Goal: Contribute content: Contribute content

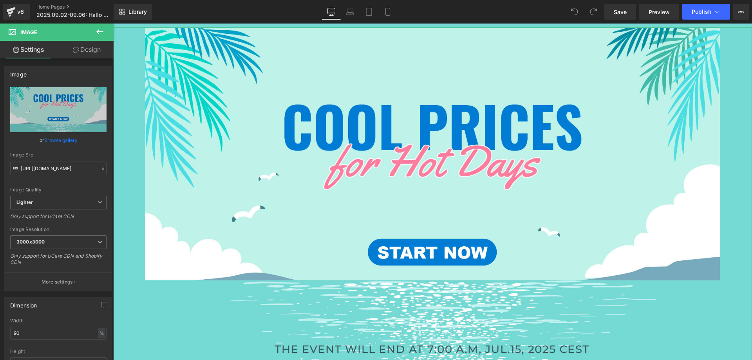
type input "C:\fakepath\Artboard 1.jpg"
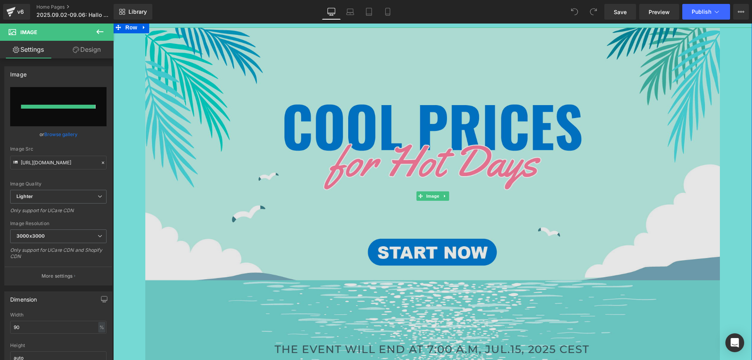
type input "[URL][DOMAIN_NAME]"
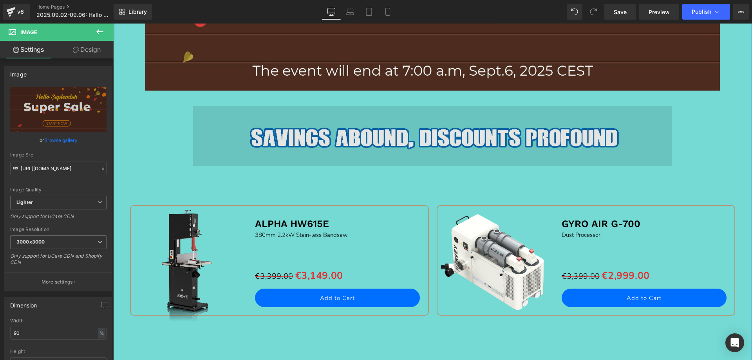
scroll to position [588, 0]
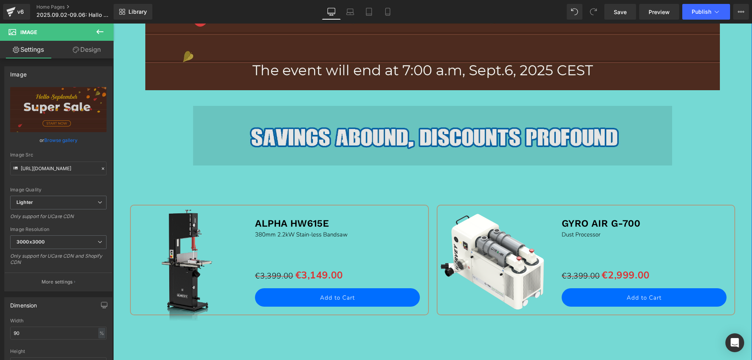
click at [281, 136] on img at bounding box center [432, 136] width 479 height 60
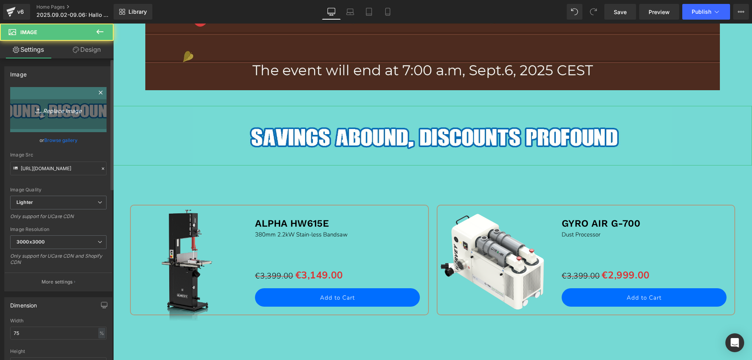
click at [57, 112] on icon "Replace Image" at bounding box center [58, 110] width 63 height 10
type input "C:\fakepath\HV_10.jpg"
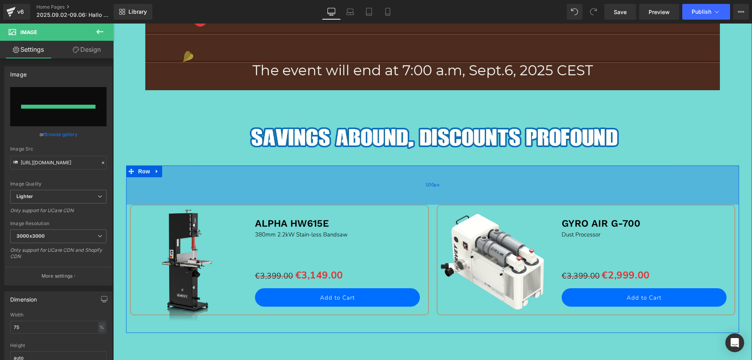
type input "[URL][DOMAIN_NAME]"
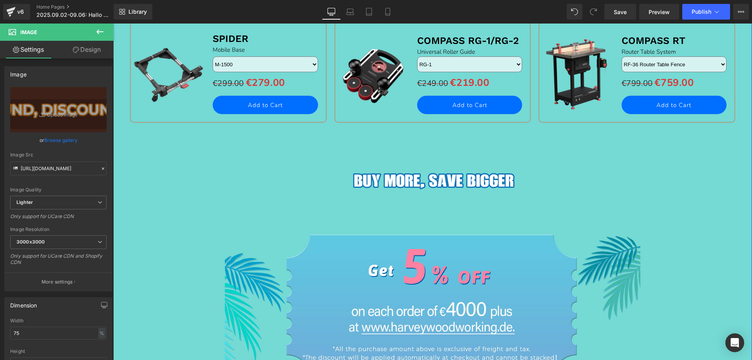
scroll to position [1215, 0]
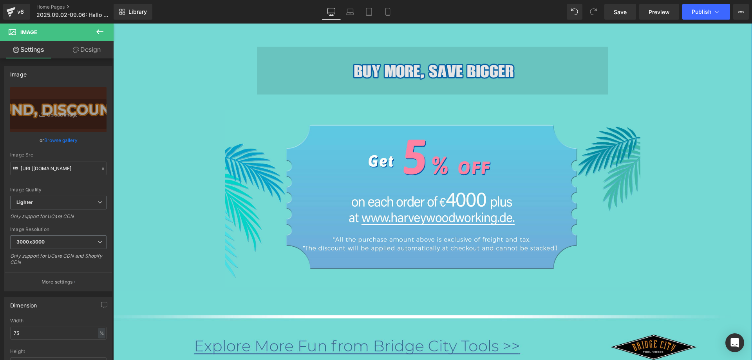
click at [330, 76] on img at bounding box center [433, 70] width 352 height 47
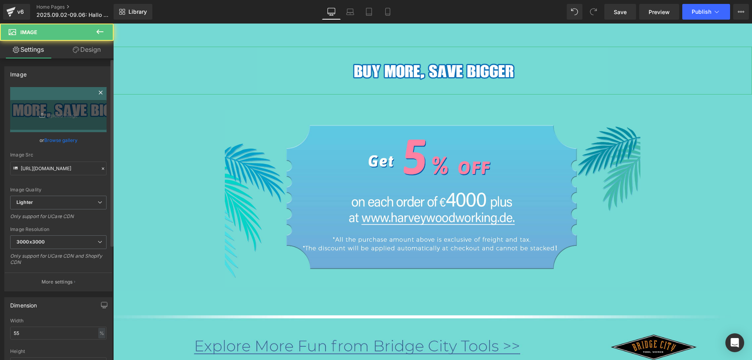
click at [39, 113] on icon at bounding box center [43, 115] width 8 height 8
type input "C:\fakepath\HV_11.jpg"
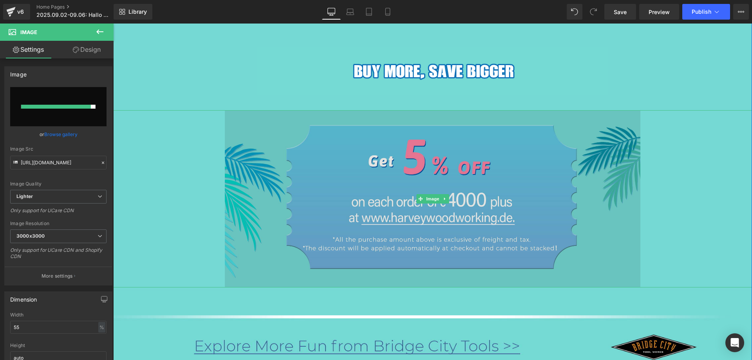
type input "[URL][DOMAIN_NAME]"
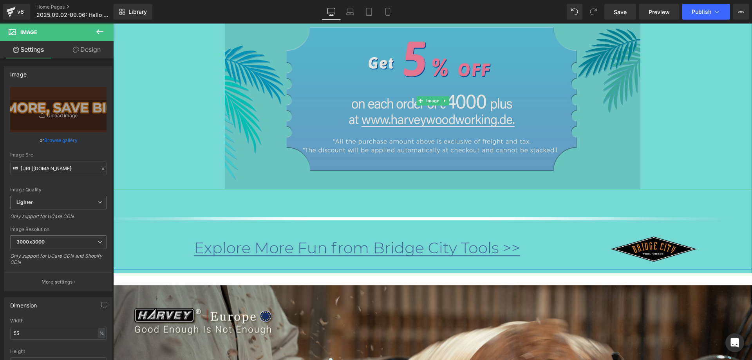
scroll to position [1332, 0]
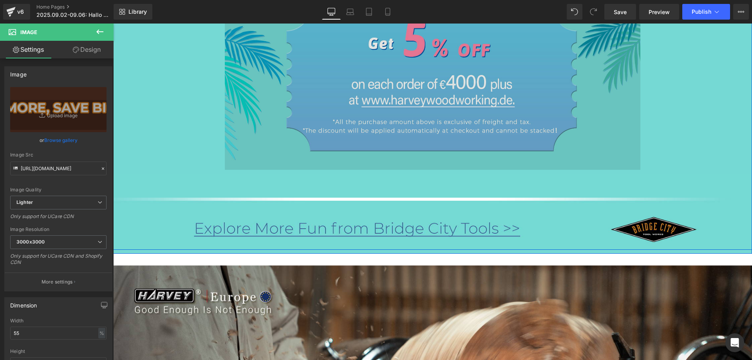
click at [325, 76] on img at bounding box center [432, 81] width 415 height 177
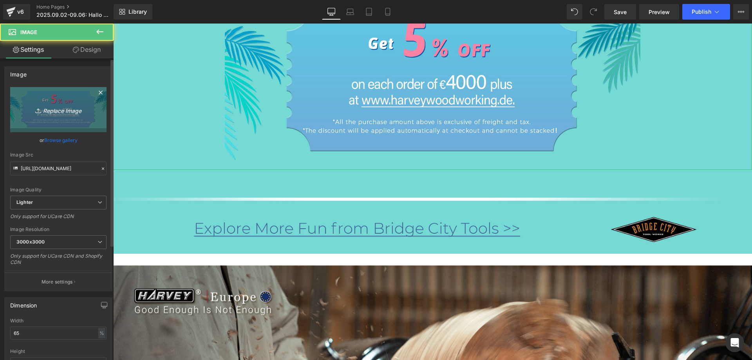
click at [43, 110] on icon "Replace Image" at bounding box center [58, 110] width 63 height 10
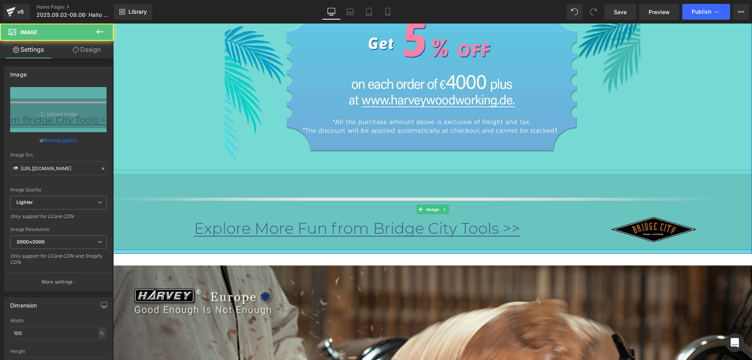
click at [283, 225] on img at bounding box center [432, 209] width 639 height 79
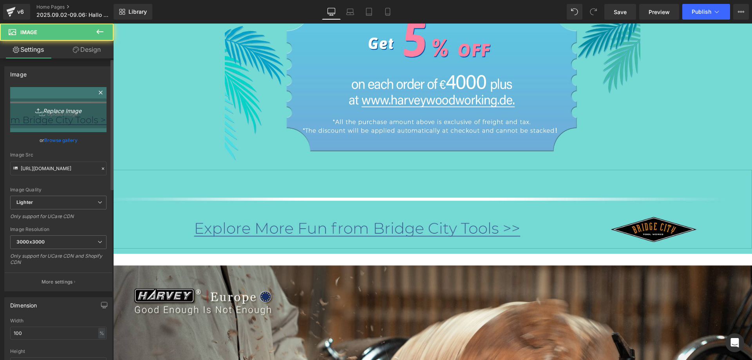
click at [28, 107] on icon "Replace Image" at bounding box center [58, 110] width 63 height 10
type input "C:\fakepath\HV_12.jpg"
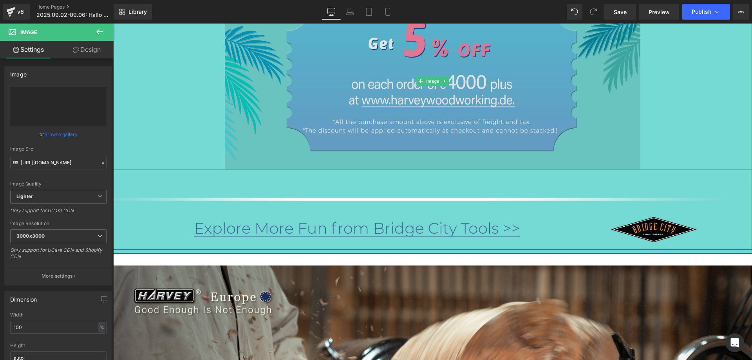
type input "[URL][DOMAIN_NAME]"
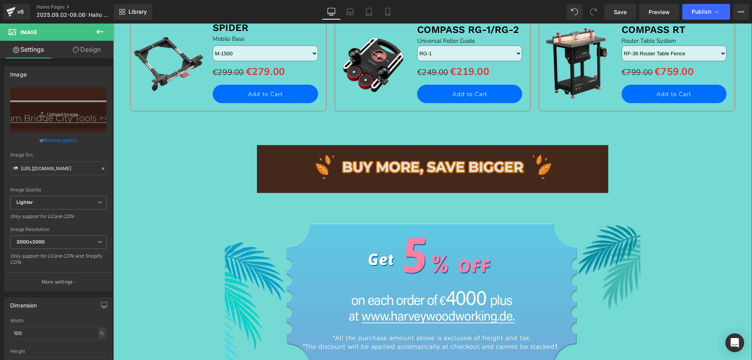
scroll to position [1097, 0]
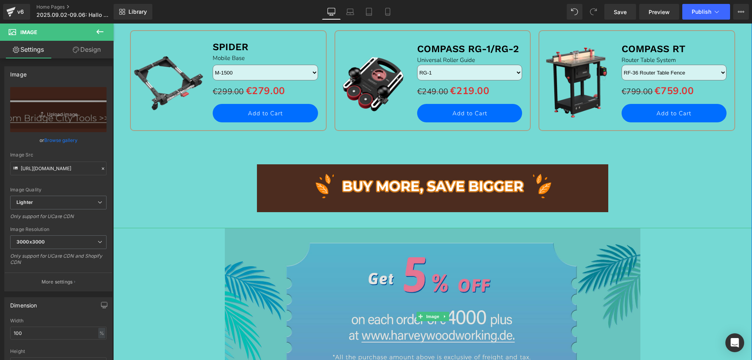
click at [303, 308] on img at bounding box center [432, 316] width 415 height 177
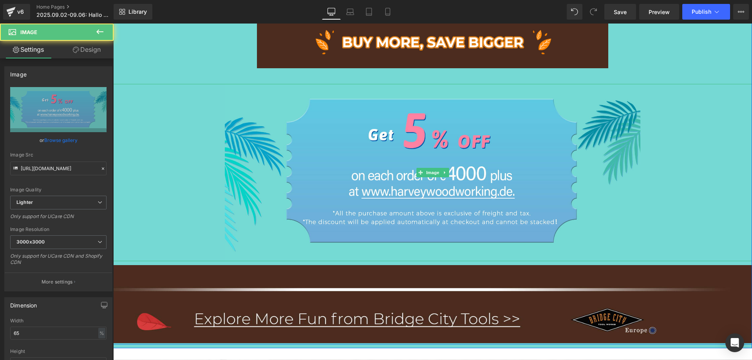
scroll to position [1254, 0]
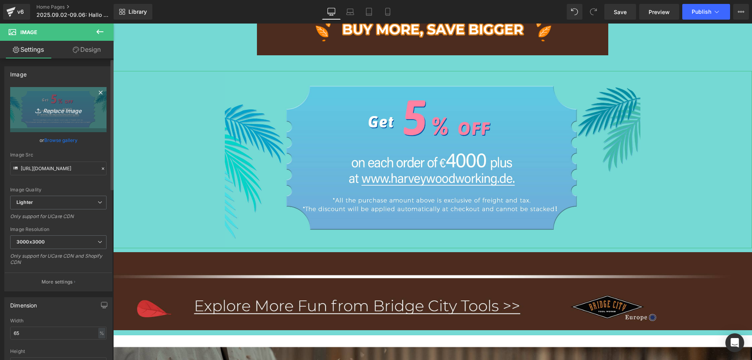
click at [44, 112] on icon "Replace Image" at bounding box center [58, 110] width 63 height 10
type input "C:\fakepath\HV_22.jpg"
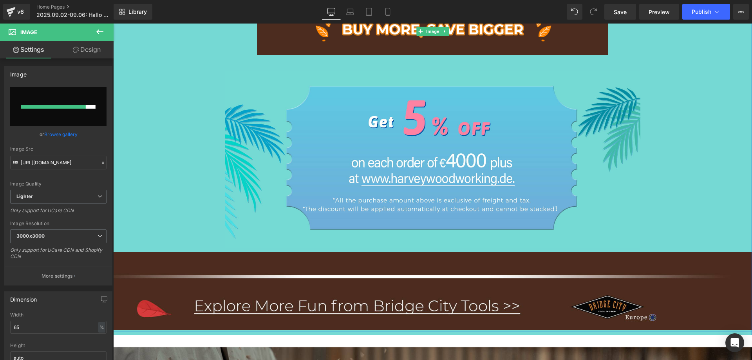
click at [188, 44] on div at bounding box center [432, 30] width 639 height 47
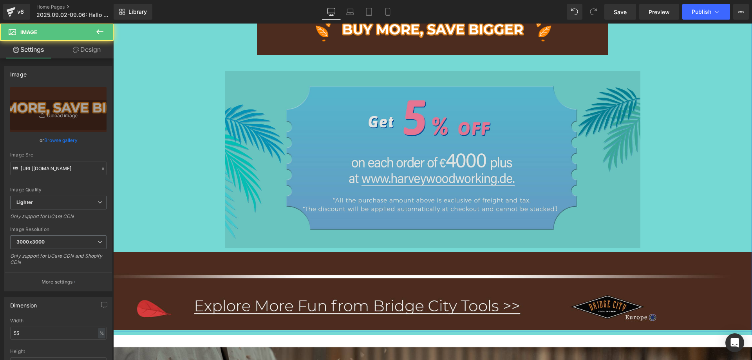
click at [304, 149] on img at bounding box center [432, 159] width 415 height 177
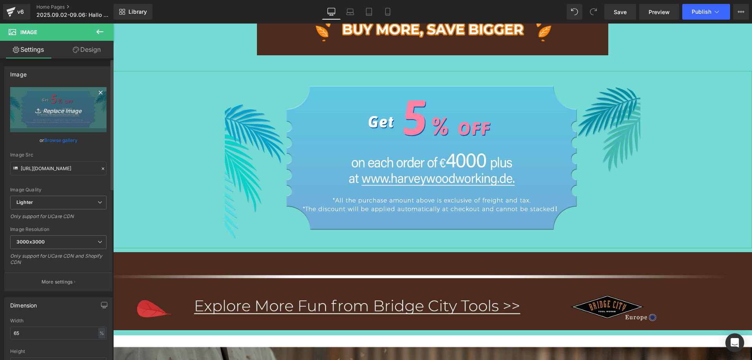
click at [85, 113] on link "Replace Image" at bounding box center [58, 109] width 96 height 45
type input "C:\fakepath\last_18.jpg"
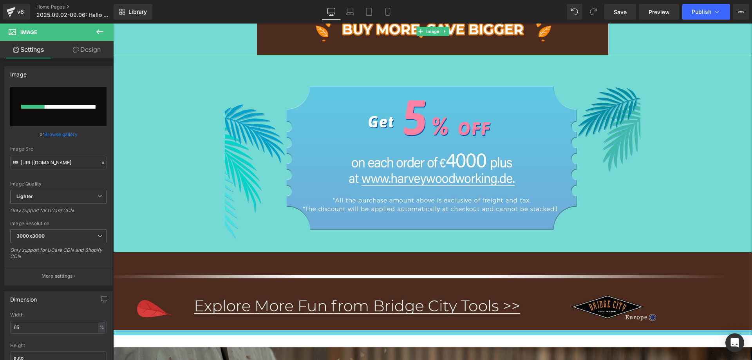
click at [199, 43] on div at bounding box center [432, 30] width 639 height 47
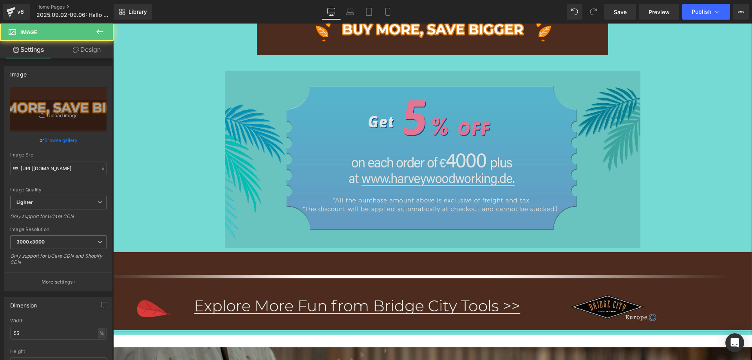
click at [267, 151] on img at bounding box center [432, 159] width 415 height 177
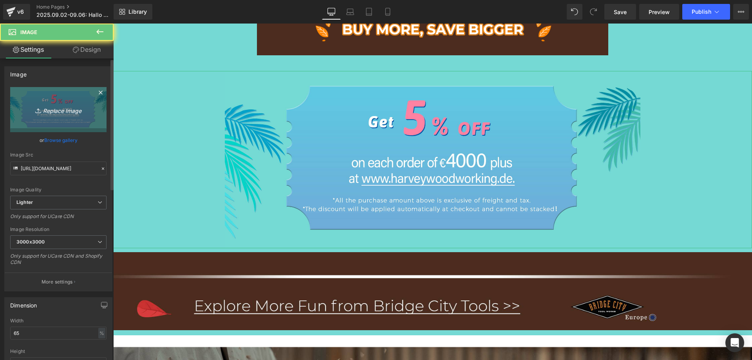
click at [66, 109] on icon "Replace Image" at bounding box center [58, 110] width 63 height 10
type input "C:\fakepath\HV_22.jpg"
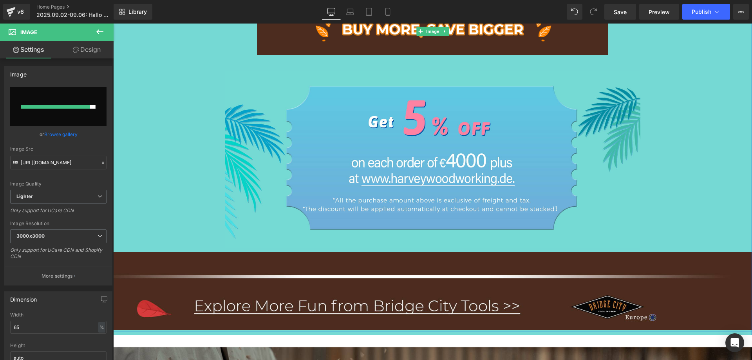
type input "[URL][DOMAIN_NAME]"
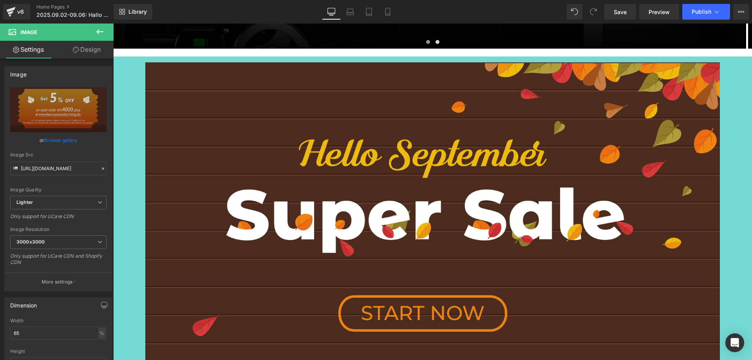
scroll to position [196, 0]
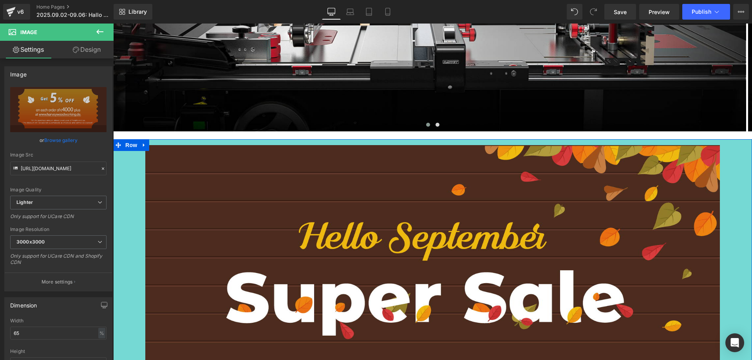
drag, startPoint x: 127, startPoint y: 146, endPoint x: 118, endPoint y: 133, distance: 15.7
click at [126, 145] on span "Row" at bounding box center [131, 145] width 16 height 12
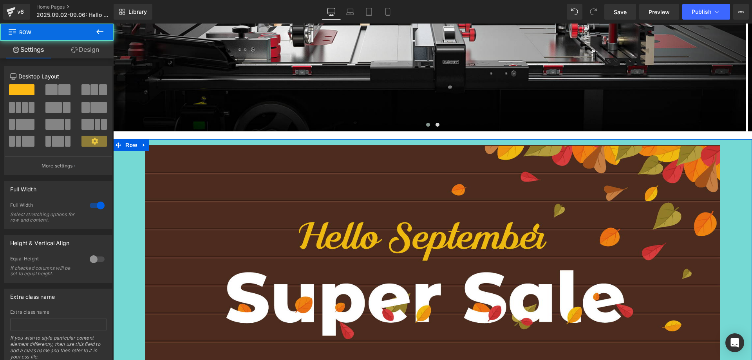
click at [85, 53] on link "Design" at bounding box center [85, 50] width 57 height 18
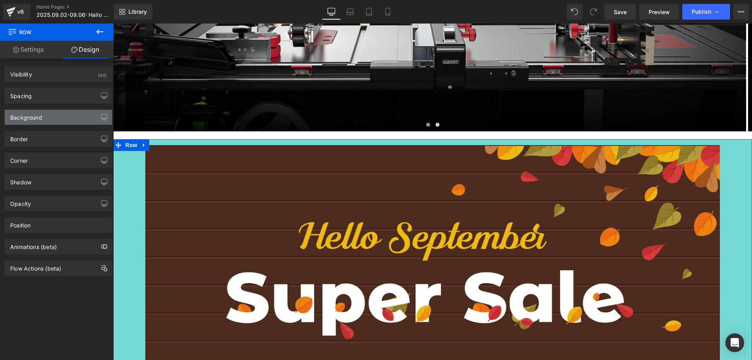
click at [36, 121] on div "Background" at bounding box center [58, 117] width 107 height 15
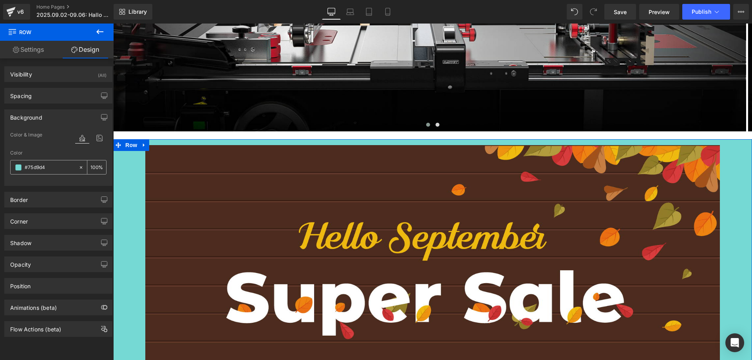
click at [52, 168] on input "#75d9d4" at bounding box center [50, 167] width 50 height 9
type input "4"
type input "0"
type input "4c2"
type input "100"
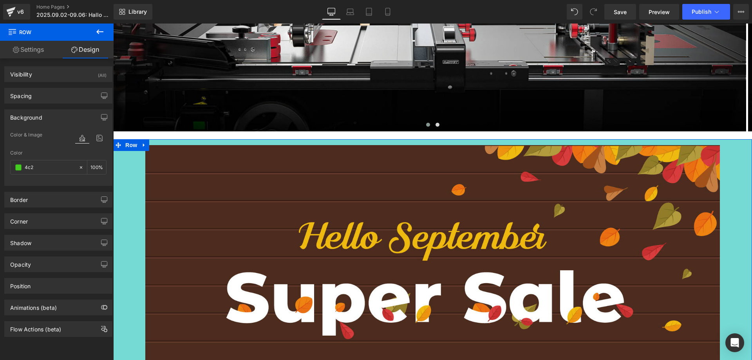
type input "4c2c"
type input "80"
type input "4c2c1"
type input "0"
type input "4c2c1e"
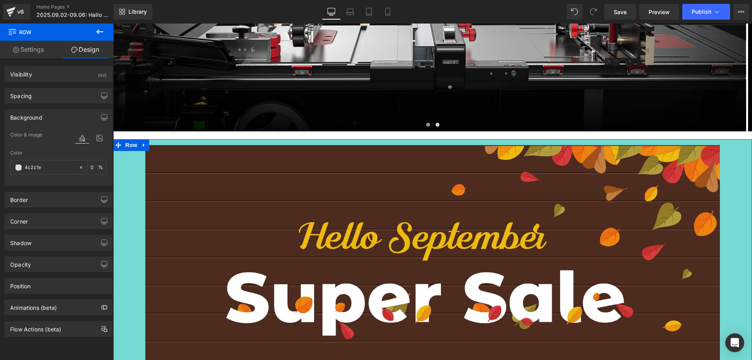
type input "100"
drag, startPoint x: 45, startPoint y: 165, endPoint x: 14, endPoint y: 165, distance: 31.3
click at [14, 165] on div "4c2c1e" at bounding box center [45, 167] width 68 height 14
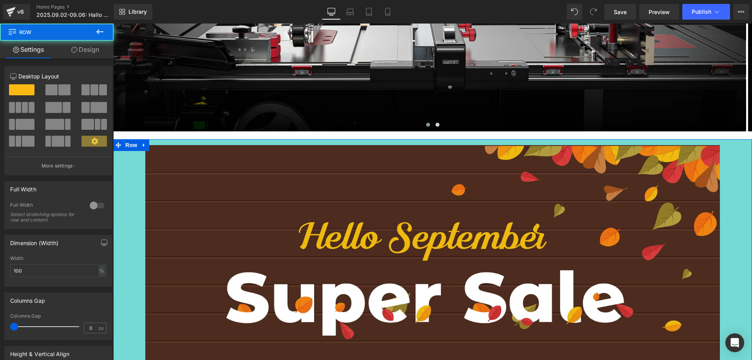
click at [97, 54] on link "Design" at bounding box center [85, 50] width 57 height 18
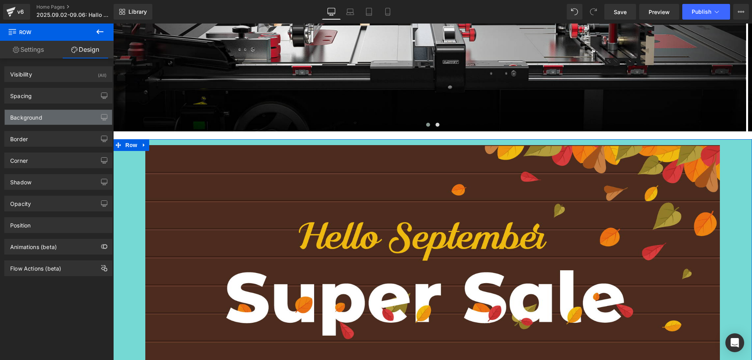
click at [30, 120] on div "Background" at bounding box center [26, 115] width 32 height 11
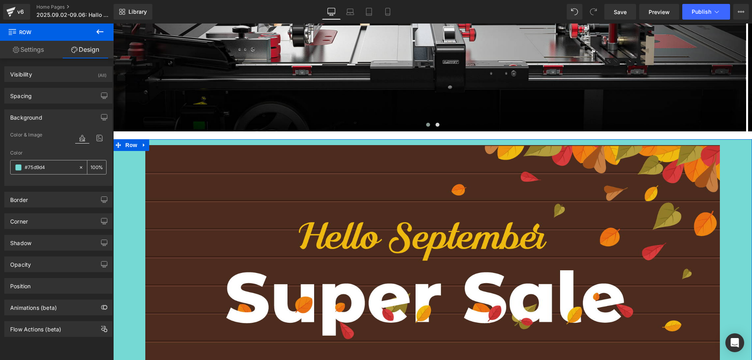
click at [50, 163] on input "#75d9d4" at bounding box center [50, 167] width 50 height 9
paste input "4c2c1e"
type input "4c2c1e"
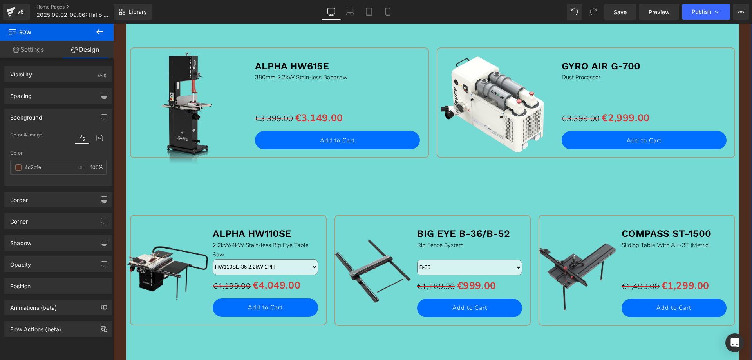
scroll to position [627, 0]
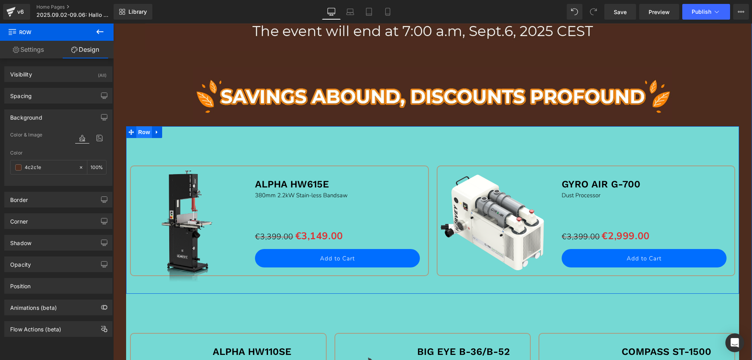
click at [138, 137] on span "Row" at bounding box center [144, 132] width 16 height 12
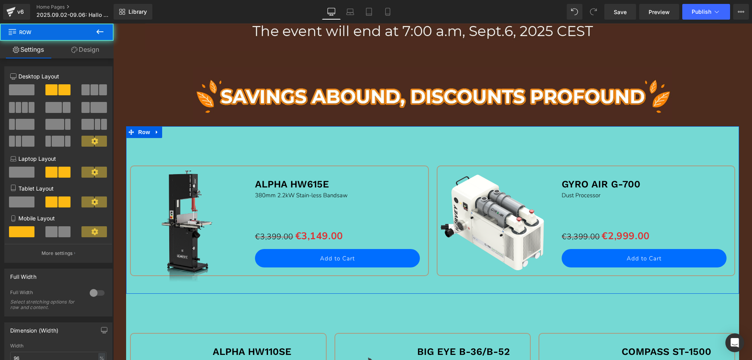
click at [85, 50] on link "Design" at bounding box center [85, 50] width 57 height 18
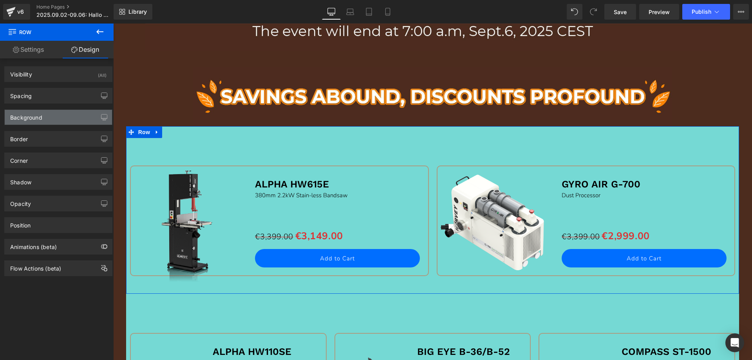
click at [47, 116] on div "Background" at bounding box center [58, 117] width 107 height 15
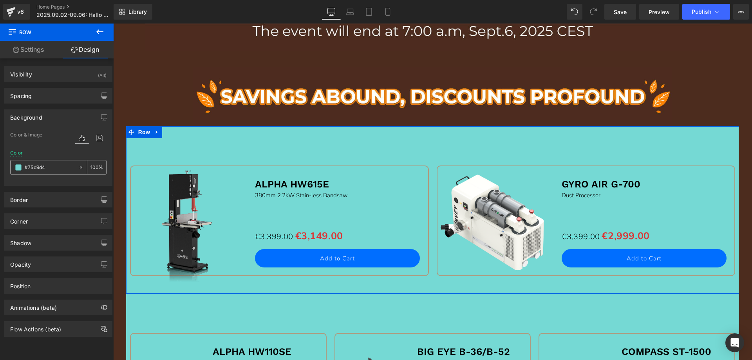
click at [51, 169] on input "#75d9d4" at bounding box center [50, 167] width 50 height 9
paste input "4c2c1e"
type input "4c2c1e"
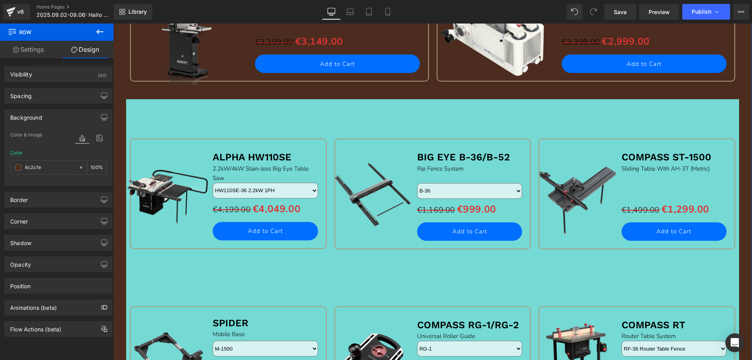
scroll to position [823, 0]
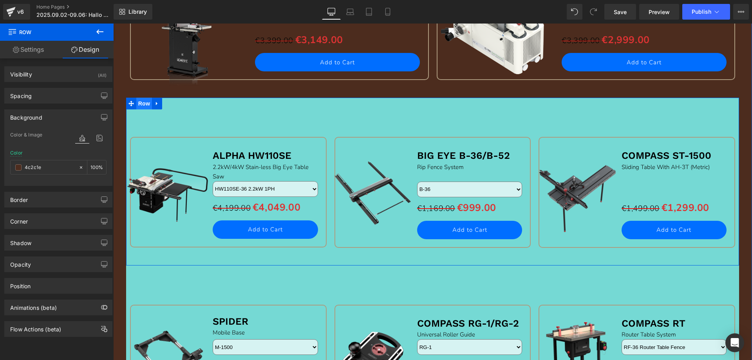
click at [138, 103] on span "Row" at bounding box center [144, 104] width 16 height 12
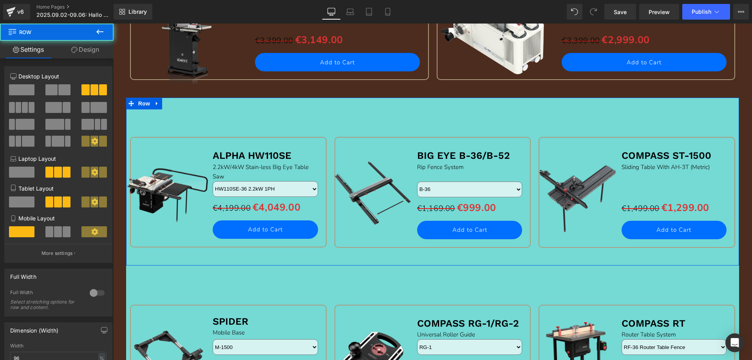
click at [87, 49] on link "Design" at bounding box center [85, 50] width 57 height 18
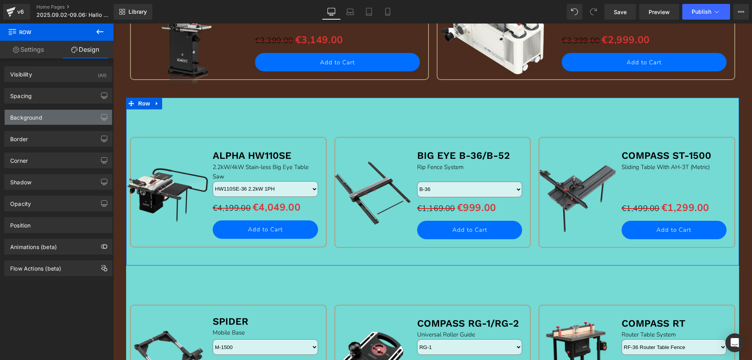
click at [38, 119] on div "Background" at bounding box center [26, 115] width 32 height 11
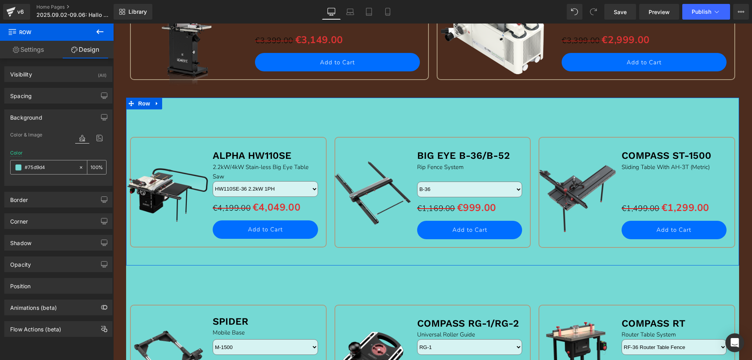
click at [50, 167] on input "#75d9d4" at bounding box center [50, 167] width 50 height 9
paste input "4c2c1e"
type input "4c2c1e"
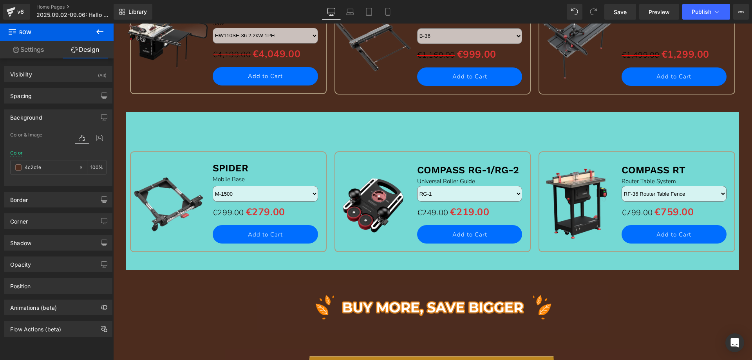
scroll to position [1019, 0]
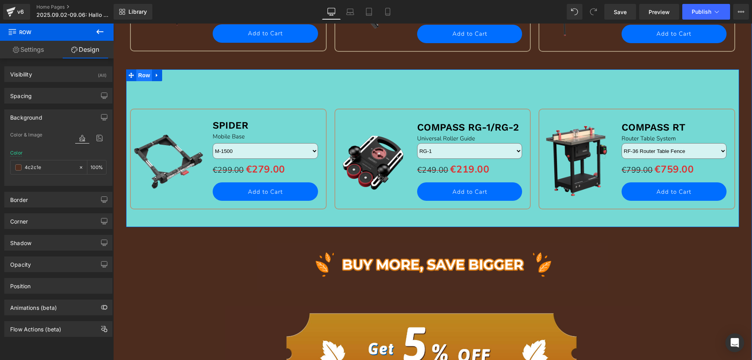
click at [136, 74] on span "Row" at bounding box center [144, 75] width 16 height 12
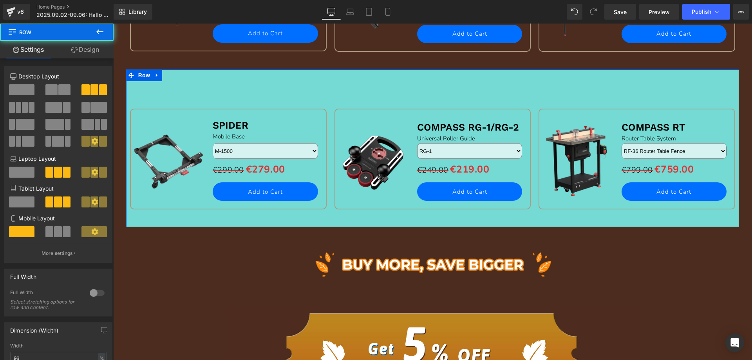
drag, startPoint x: 95, startPoint y: 51, endPoint x: 49, endPoint y: 120, distance: 81.9
click at [94, 51] on link "Design" at bounding box center [85, 50] width 57 height 18
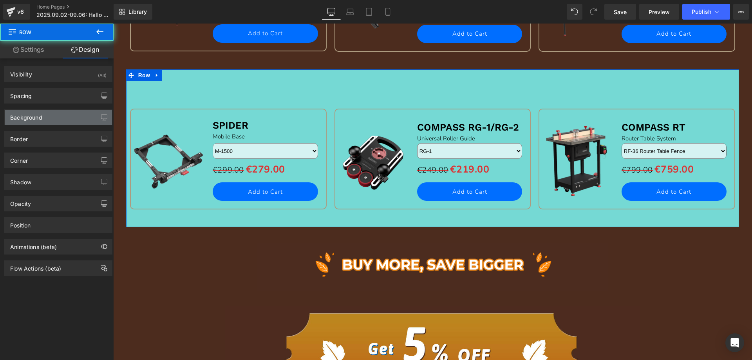
click at [46, 120] on div "Background" at bounding box center [58, 117] width 107 height 15
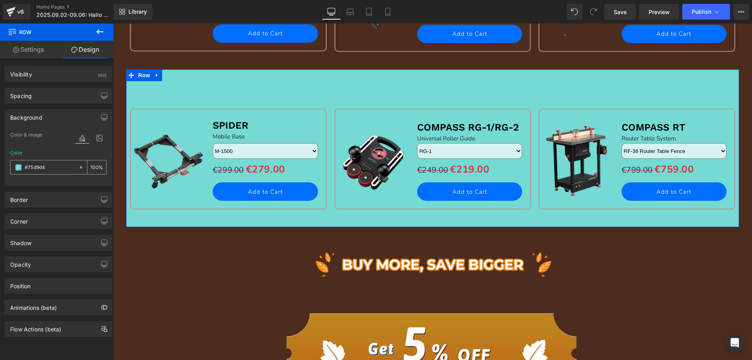
click at [50, 167] on input "#75d9d4" at bounding box center [50, 167] width 50 height 9
paste input "4c2c1e"
type input "4c2c1e"
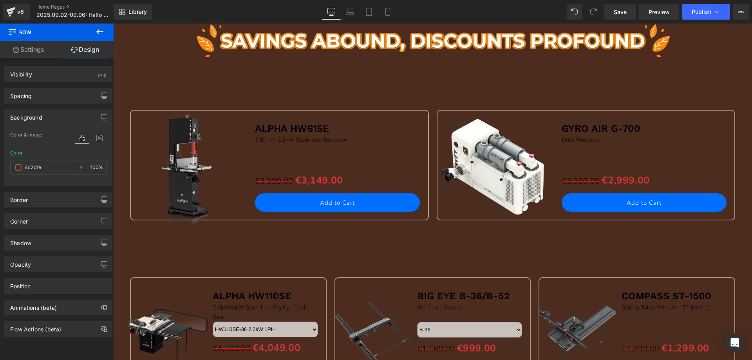
scroll to position [588, 0]
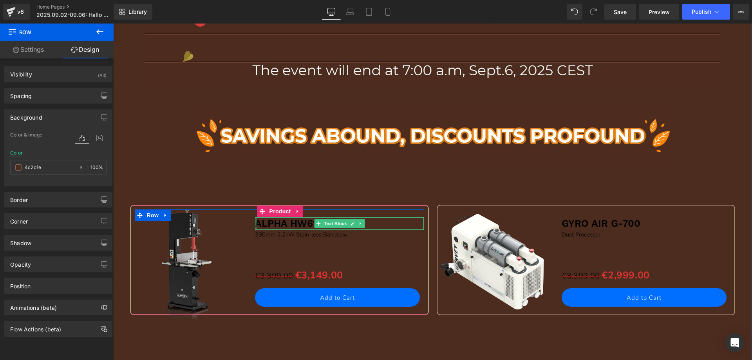
click at [255, 222] on b "ALPHA HW615E" at bounding box center [292, 222] width 74 height 11
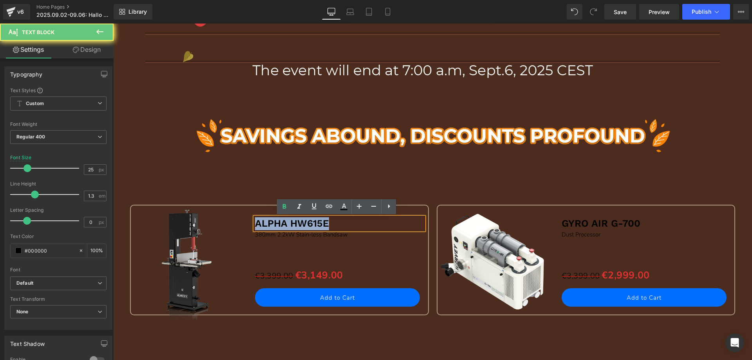
drag, startPoint x: 269, startPoint y: 223, endPoint x: 340, endPoint y: 221, distance: 70.9
click at [340, 221] on p "ALPHA HW615E" at bounding box center [339, 223] width 169 height 13
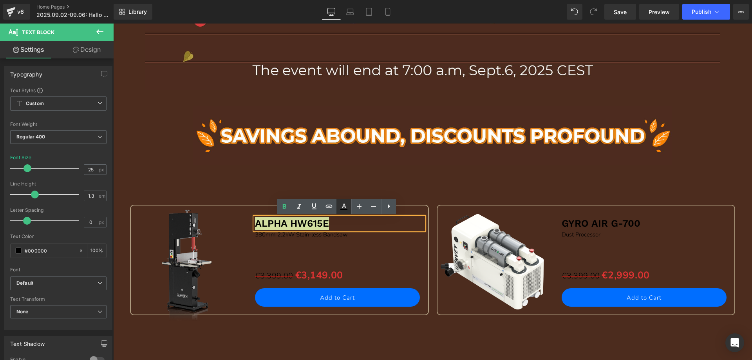
click at [341, 204] on icon at bounding box center [343, 206] width 9 height 9
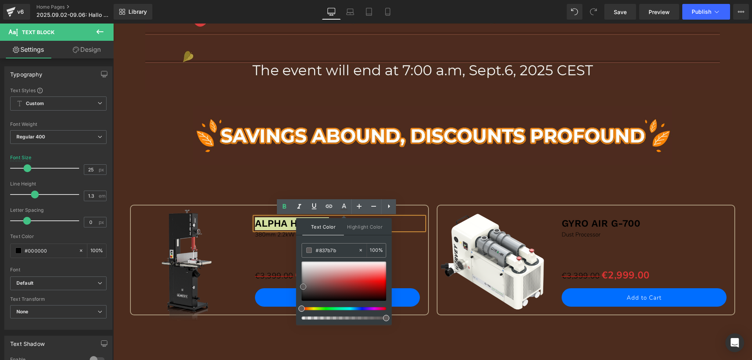
type input "#a8a3a3"
drag, startPoint x: 416, startPoint y: 323, endPoint x: 292, endPoint y: 250, distance: 143.0
click at [211, 254] on img at bounding box center [189, 260] width 126 height 126
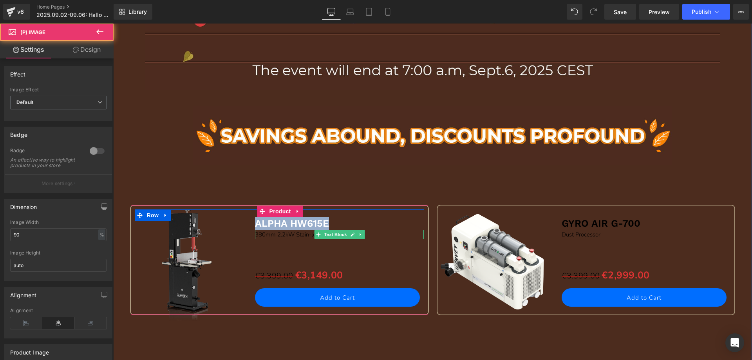
click at [266, 229] on div "ALPHA HW615E Text Block" at bounding box center [339, 223] width 169 height 13
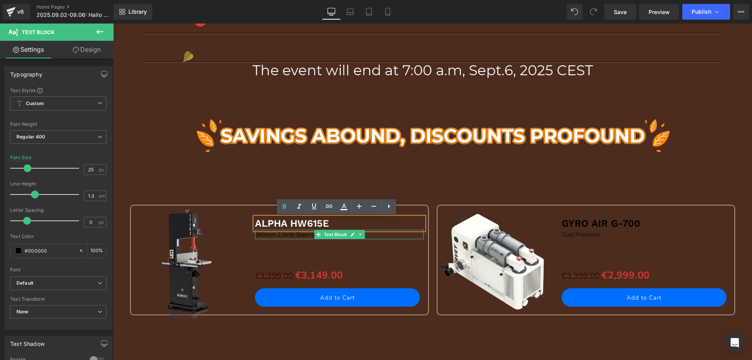
click at [260, 236] on p "380mm 2.2kW Stain-less Bandsaw" at bounding box center [339, 234] width 169 height 9
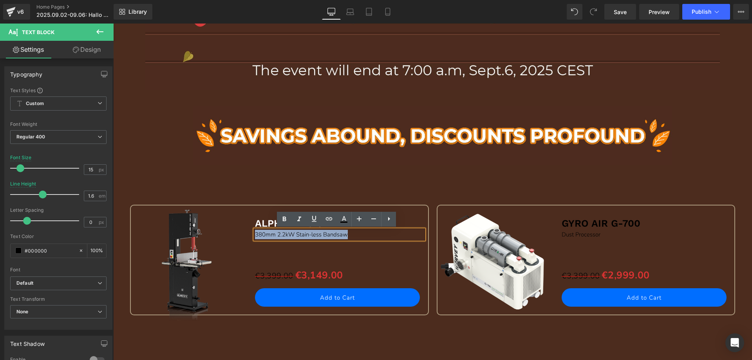
drag, startPoint x: 259, startPoint y: 234, endPoint x: 357, endPoint y: 232, distance: 98.4
click at [362, 234] on p "380mm 2.2kW Stain-less Bandsaw" at bounding box center [339, 234] width 169 height 9
click at [342, 218] on icon at bounding box center [343, 218] width 9 height 9
type input "#000000"
type input "100"
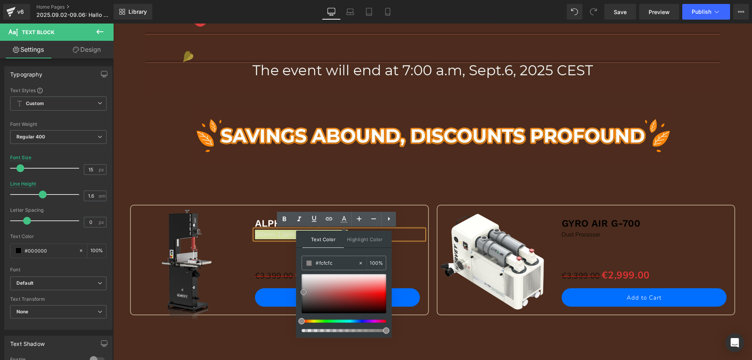
type input "#ffffff"
drag, startPoint x: 301, startPoint y: 312, endPoint x: 182, endPoint y: 241, distance: 139.0
click at [298, 264] on div "Text Color Highlight Color rgba(255, 255, 255, 1) #ffffff 100 % transparent tra…" at bounding box center [344, 283] width 96 height 107
click at [220, 262] on img at bounding box center [189, 260] width 126 height 126
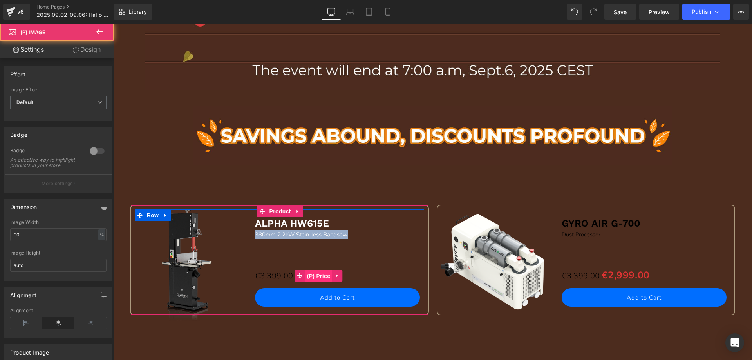
click at [316, 279] on span "(P) Price" at bounding box center [318, 276] width 27 height 12
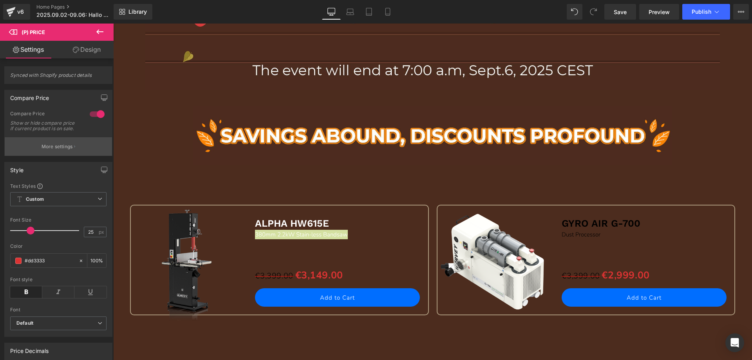
click at [69, 150] on p "More settings" at bounding box center [57, 146] width 31 height 7
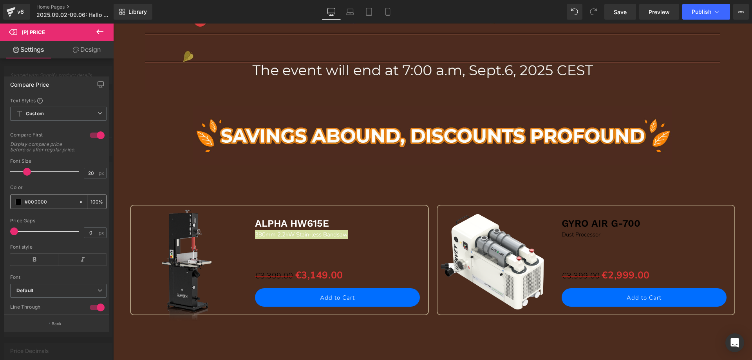
click at [18, 205] on span at bounding box center [18, 202] width 6 height 6
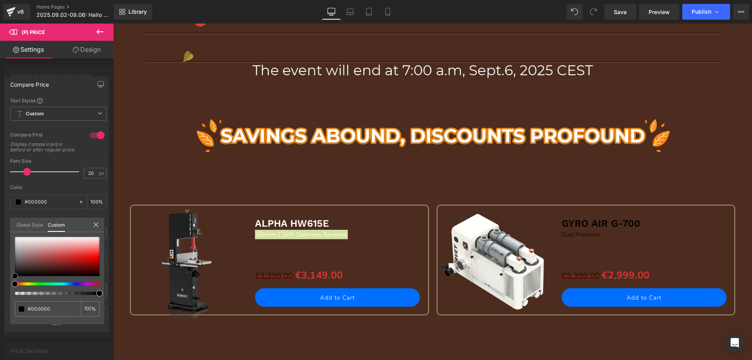
type input "#020202"
type input "#1c1b1b"
type input "#978a8a"
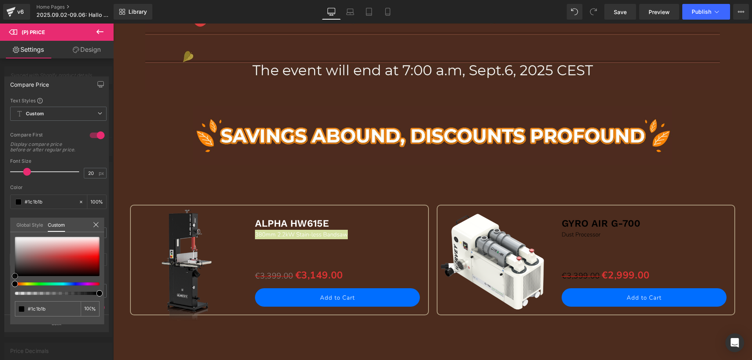
type input "#978a8a"
type input "#c5bebe"
type input "#d4cdcd"
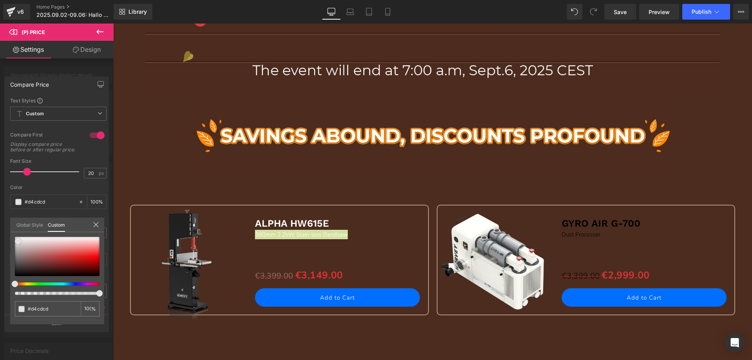
type input "#dfdcdc"
type input "#f2f1f1"
type input "#ffffff"
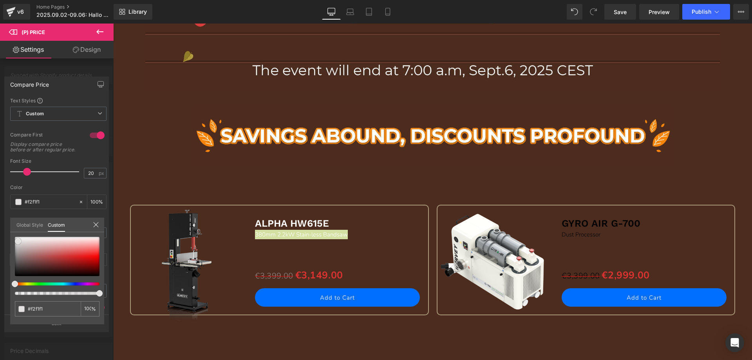
type input "#ffffff"
drag, startPoint x: 14, startPoint y: 275, endPoint x: 6, endPoint y: 227, distance: 48.4
click at [6, 227] on div "Compare Price Text Styles Custom Custom Setup Global Style Custom Setup Global …" at bounding box center [57, 201] width 114 height 261
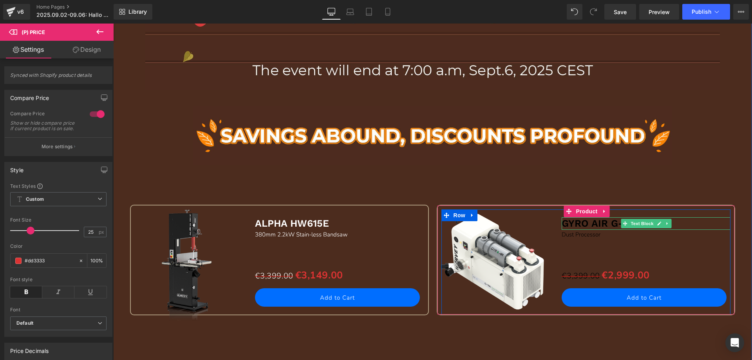
click at [569, 223] on b "GYRO AIR G-700" at bounding box center [601, 222] width 79 height 11
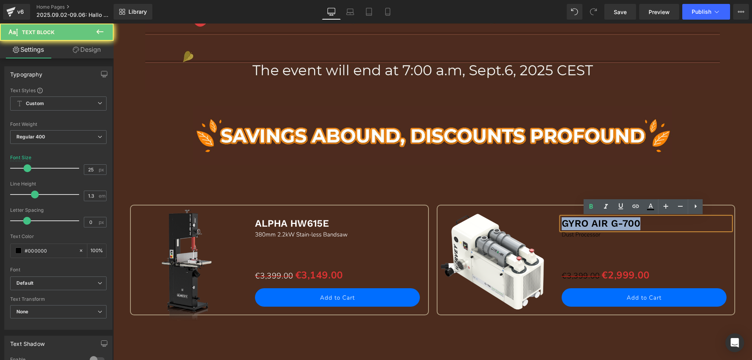
drag, startPoint x: 561, startPoint y: 221, endPoint x: 654, endPoint y: 217, distance: 93.7
click at [665, 222] on p "GYRO AIR G-700" at bounding box center [646, 223] width 169 height 13
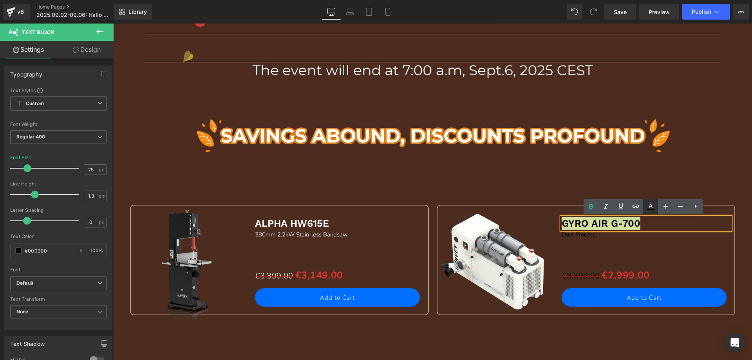
click at [650, 205] on icon at bounding box center [650, 206] width 9 height 9
type input "#000000"
type input "100"
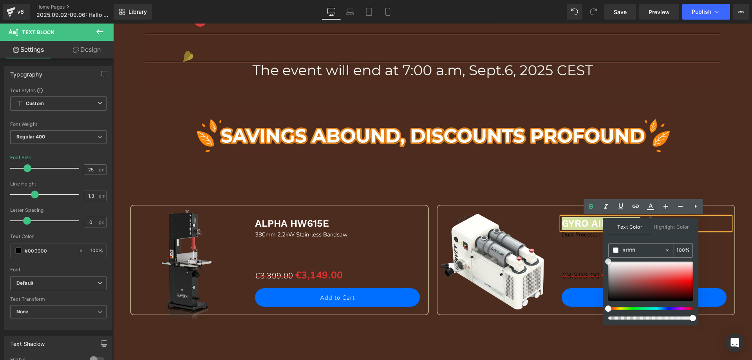
drag, startPoint x: 608, startPoint y: 299, endPoint x: 603, endPoint y: 250, distance: 48.4
click at [603, 250] on div "Text Color Highlight Color rgba(255, 255, 255, 1) #ffffff 100 % transparent tra…" at bounding box center [651, 271] width 96 height 107
click at [530, 177] on div "Sale Off (P) Image ALPHA HW615E Text Block 380mm 2.2kW Stain-less Bandsaw Text …" at bounding box center [433, 249] width 614 height 168
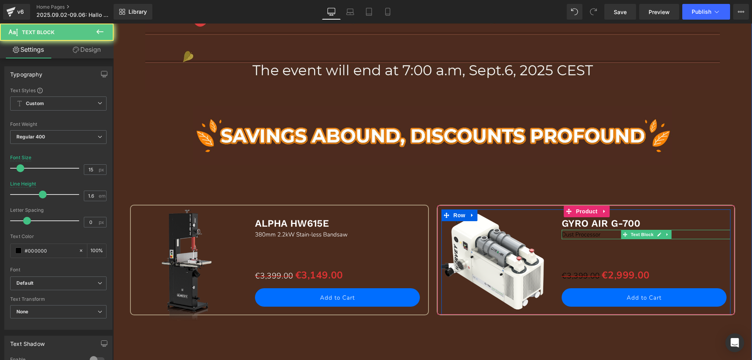
click at [567, 236] on p "Dust Processor" at bounding box center [646, 234] width 169 height 9
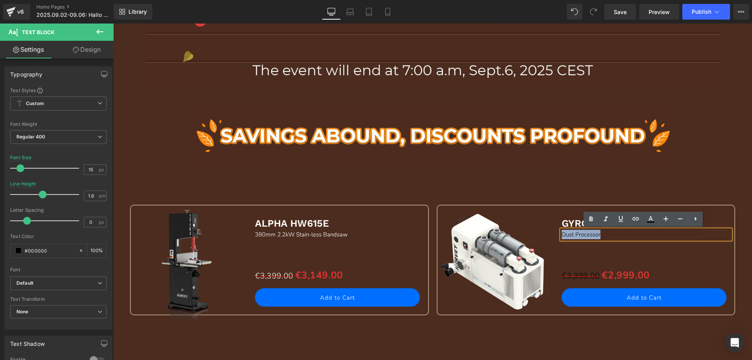
drag, startPoint x: 561, startPoint y: 234, endPoint x: 609, endPoint y: 232, distance: 48.3
click at [609, 232] on p "Dust Processor" at bounding box center [646, 234] width 169 height 9
click at [652, 219] on icon at bounding box center [651, 218] width 4 height 5
type input "#000000"
type input "100"
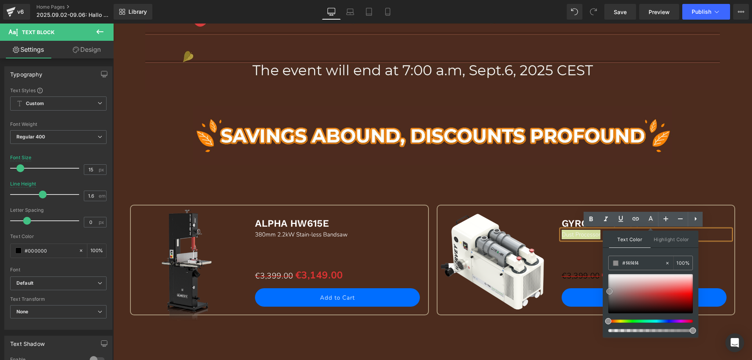
type input "#ffffff"
drag, startPoint x: 722, startPoint y: 336, endPoint x: 602, endPoint y: 261, distance: 141.6
click at [515, 169] on div "Sale Off (P) Image ALPHA HW615E Text Block 380mm 2.2kW Stain-less Bandsaw Text …" at bounding box center [433, 249] width 614 height 168
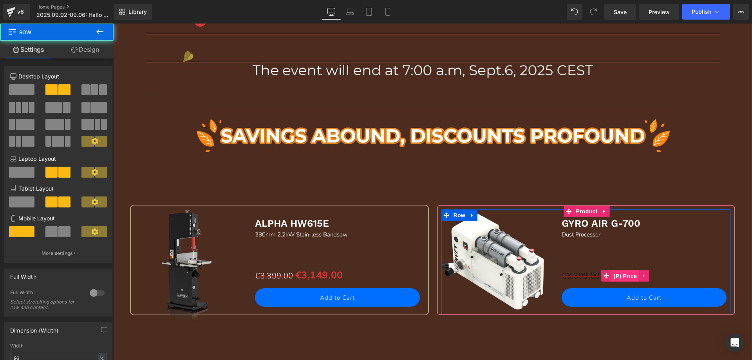
click at [614, 275] on span "(P) Price" at bounding box center [625, 276] width 27 height 12
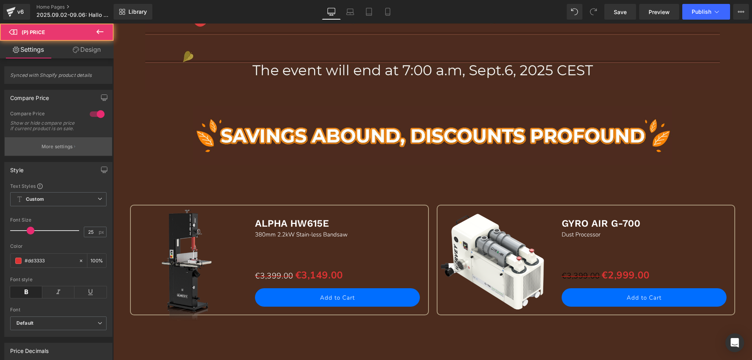
click at [74, 143] on button "More settings" at bounding box center [58, 146] width 107 height 18
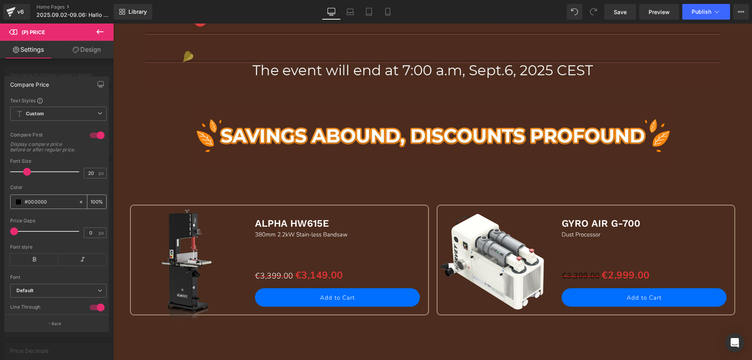
click at [18, 205] on span at bounding box center [18, 202] width 6 height 6
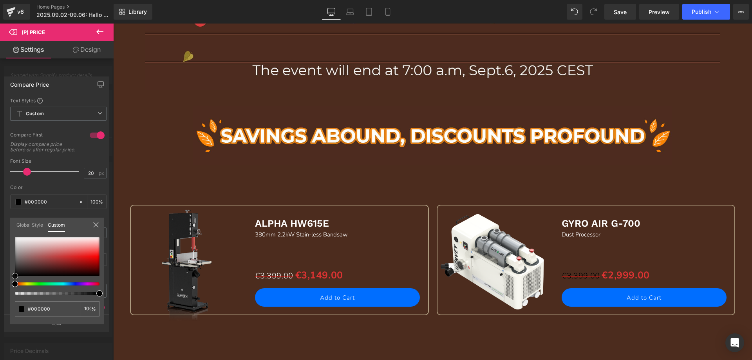
type input "#262525"
type input "#696767"
type input "#929090"
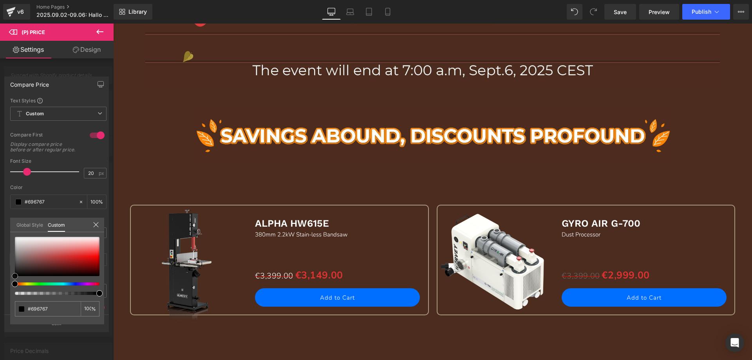
type input "#929090"
type input "#b0afaf"
type input "#d6d5d5"
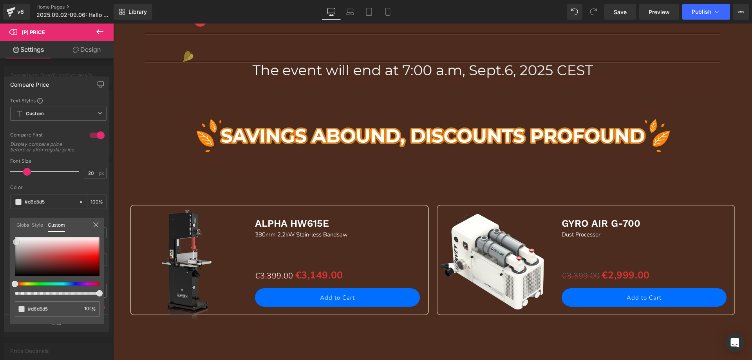
type input "#f9f9f9"
type input "#ffffff"
drag, startPoint x: 15, startPoint y: 275, endPoint x: 8, endPoint y: 217, distance: 58.0
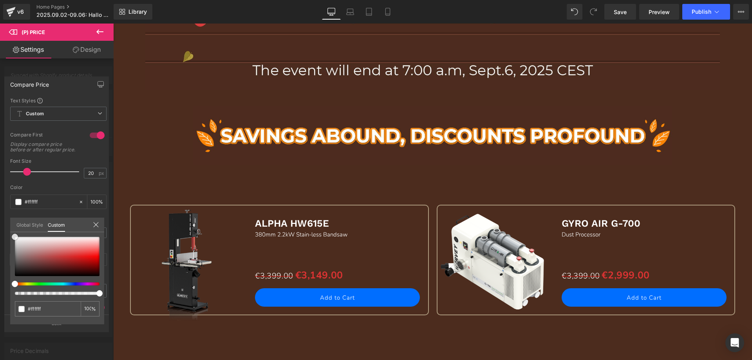
click at [8, 217] on div "Compare Price Text Styles Custom Custom Setup Global Style Custom Setup Global …" at bounding box center [57, 201] width 114 height 261
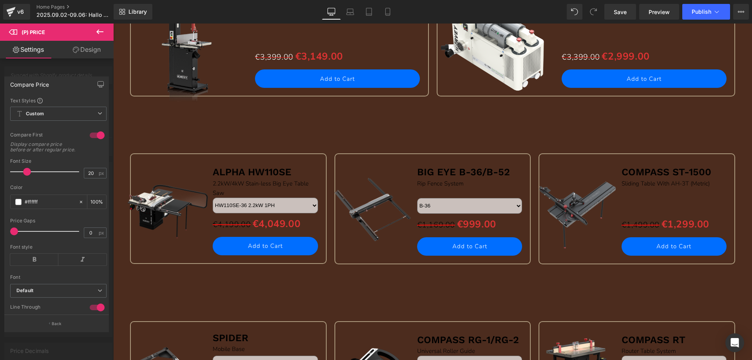
scroll to position [823, 0]
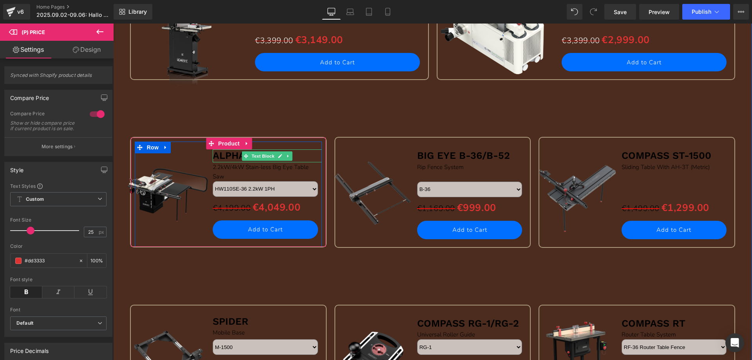
click at [213, 155] on b "ALPHA HW110SE" at bounding box center [252, 155] width 79 height 11
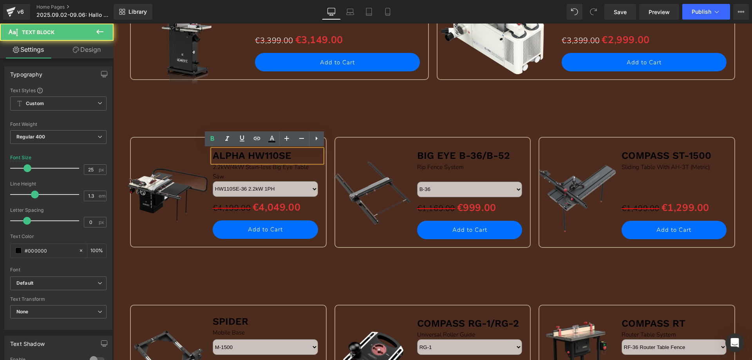
click at [213, 154] on div "ALPHA HW110SE" at bounding box center [267, 155] width 109 height 13
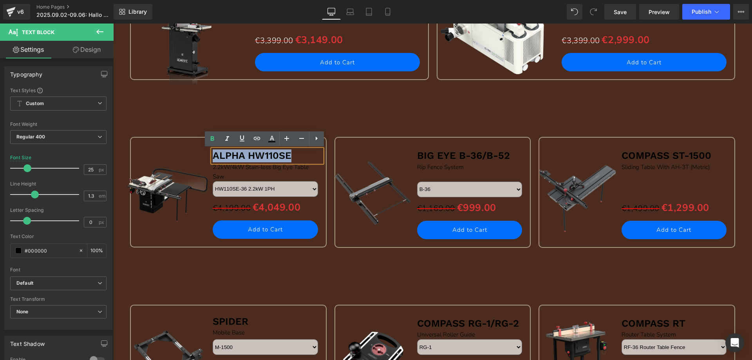
drag, startPoint x: 212, startPoint y: 154, endPoint x: 294, endPoint y: 154, distance: 81.5
click at [294, 154] on p "ALPHA HW110SE" at bounding box center [267, 155] width 109 height 13
click at [270, 141] on icon at bounding box center [271, 138] width 9 height 9
type input "#000000"
type input "100"
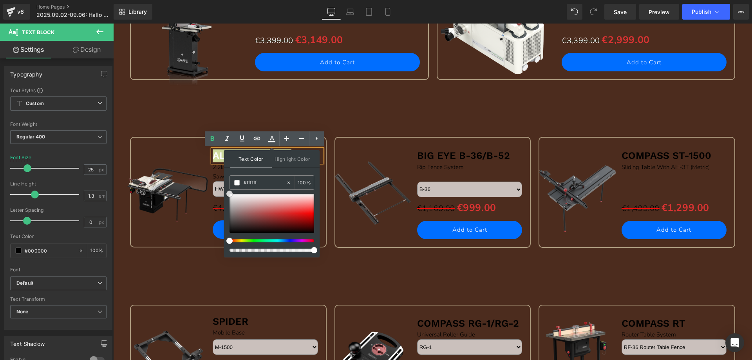
drag, startPoint x: 343, startPoint y: 255, endPoint x: 202, endPoint y: 214, distance: 146.8
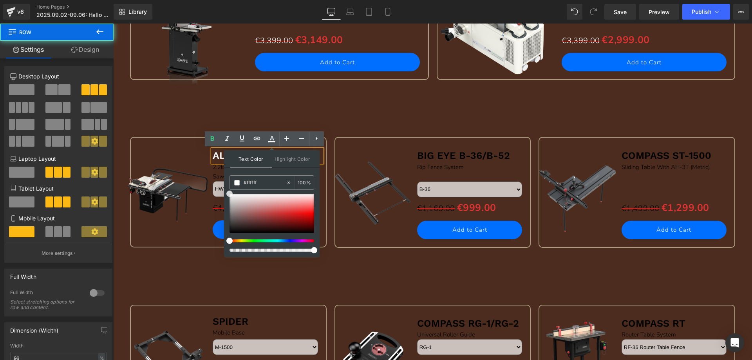
drag, startPoint x: 174, startPoint y: 262, endPoint x: 220, endPoint y: 180, distance: 94.4
click at [174, 262] on div "Sale Off (P) Image ALPHA HW110SE Text Block 2.2kW/4kW Stain-less Big Eye Table …" at bounding box center [228, 201] width 205 height 128
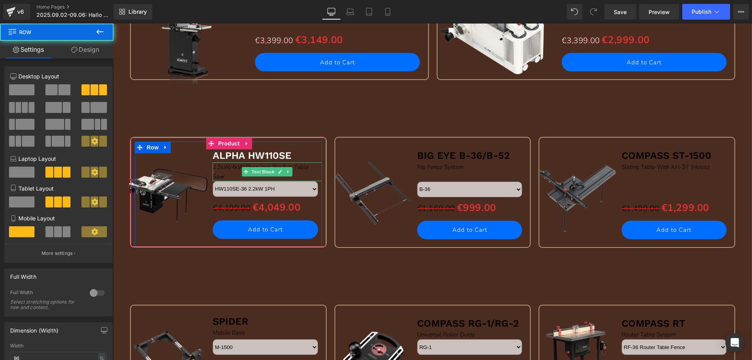
click at [224, 174] on div "2.2kW/4kW Stain-less Big Eye Table Saw" at bounding box center [267, 171] width 109 height 19
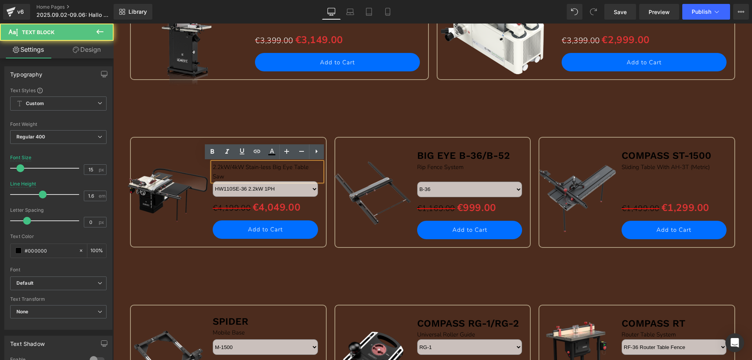
drag, startPoint x: 228, startPoint y: 174, endPoint x: 209, endPoint y: 163, distance: 21.8
click at [213, 163] on div "2.2kW/4kW Stain-less Big Eye Table Saw" at bounding box center [267, 171] width 109 height 19
drag, startPoint x: 223, startPoint y: 176, endPoint x: 210, endPoint y: 169, distance: 15.6
click at [213, 169] on div "2.2kW/4kW Stain-less Big Eye Table Saw" at bounding box center [267, 171] width 109 height 19
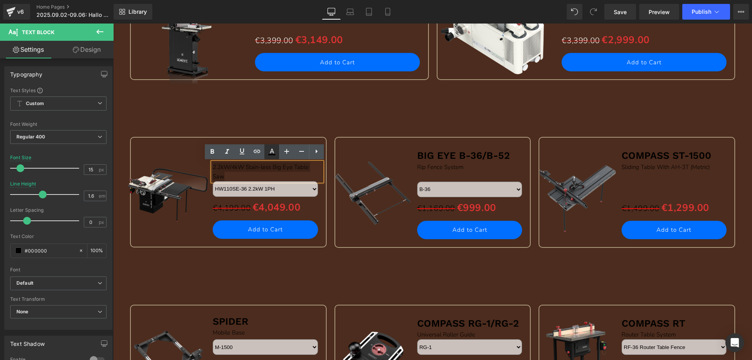
click at [272, 154] on icon at bounding box center [271, 154] width 7 height 1
type input "#000000"
type input "100"
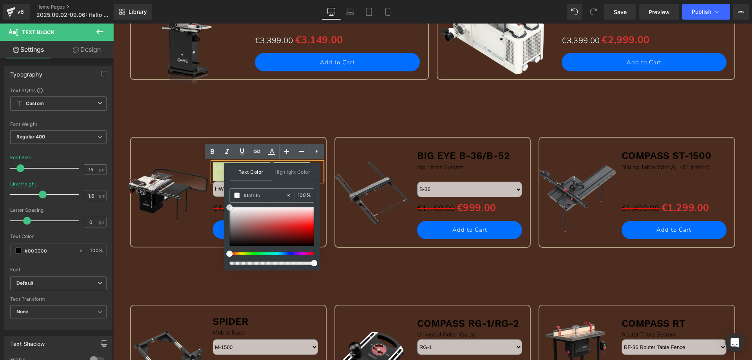
type input "#ffffff"
drag, startPoint x: 344, startPoint y: 267, endPoint x: 221, endPoint y: 202, distance: 139.2
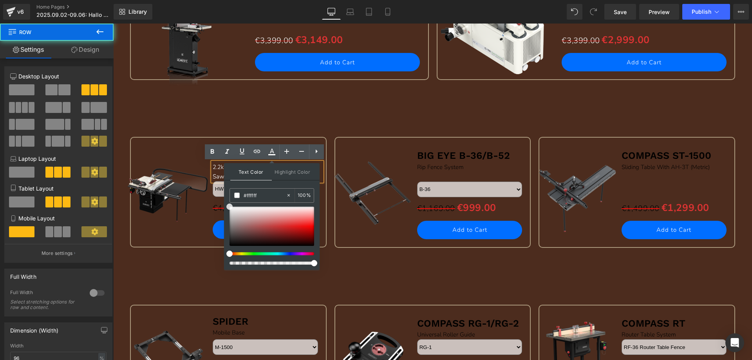
click at [197, 273] on div "Sale Off (P) Image SPIDER Text Block Mobile Base Text Block M-1500 M-1500Pro M-…" at bounding box center [433, 344] width 614 height 158
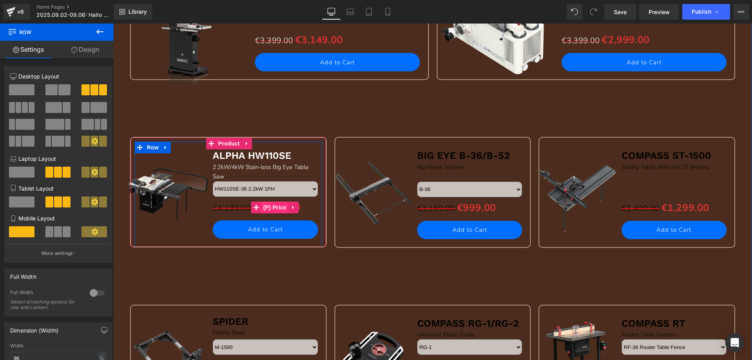
click at [267, 205] on span "(P) Price" at bounding box center [274, 207] width 27 height 12
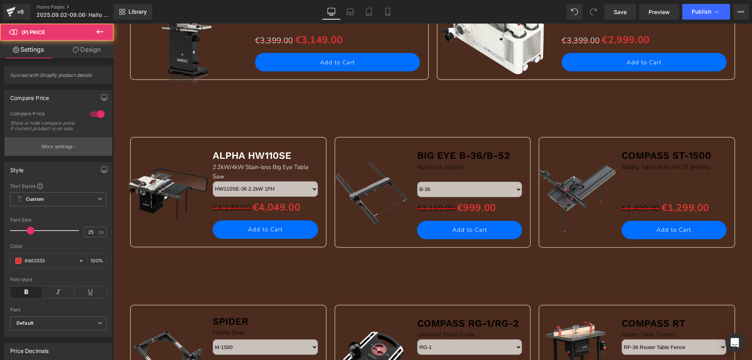
click at [54, 150] on p "More settings" at bounding box center [57, 146] width 31 height 7
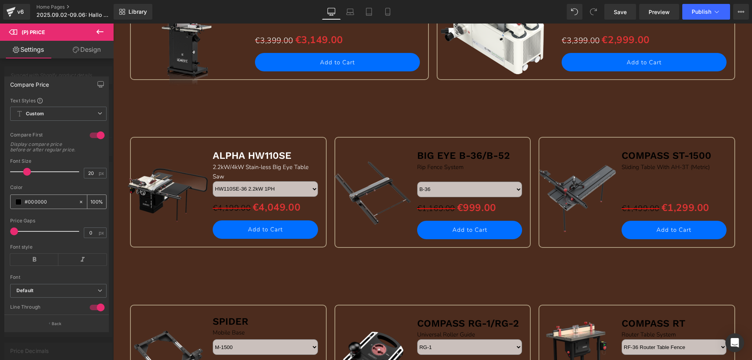
click at [19, 205] on span at bounding box center [18, 202] width 6 height 6
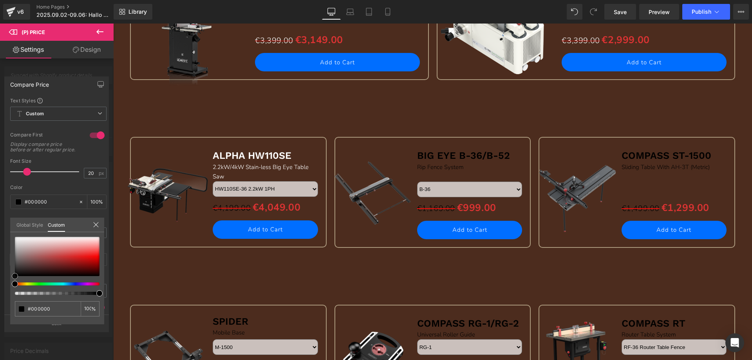
type input "#020202"
type input "#302f2f"
type input "#7f7575"
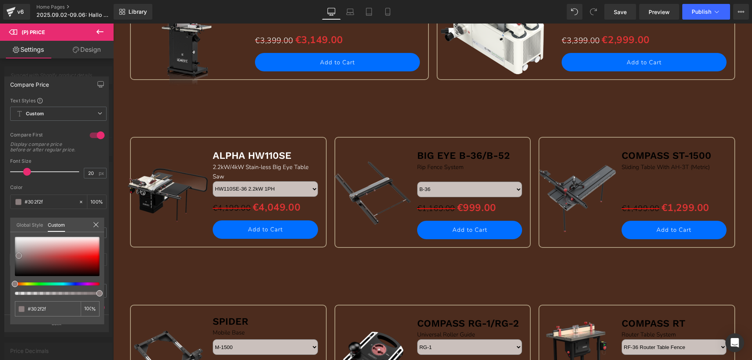
type input "#7f7575"
type input "#a39898"
type input "#b7adad"
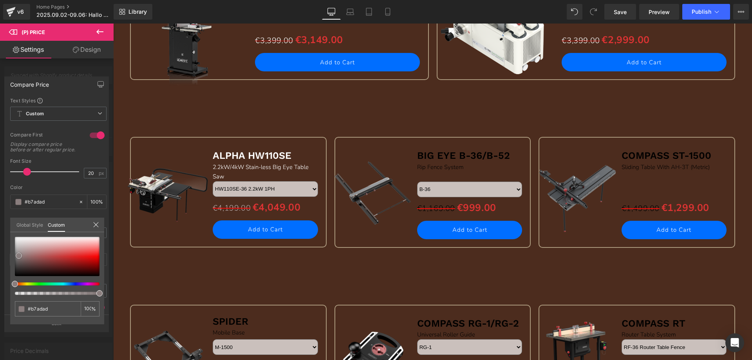
type input "#d8d4d4"
type input "#f0efef"
type input "#ffffff"
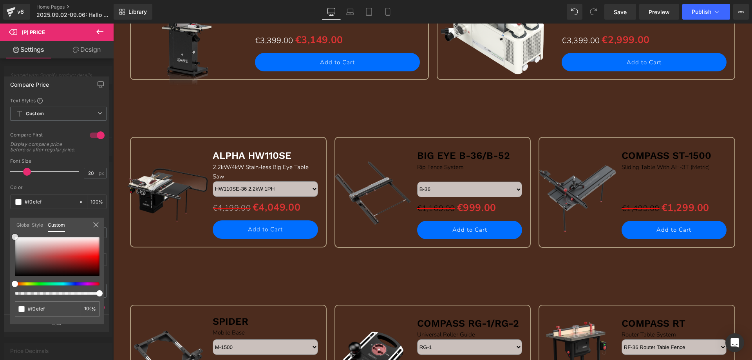
type input "#ffffff"
drag, startPoint x: 15, startPoint y: 273, endPoint x: 1, endPoint y: 223, distance: 51.8
click at [1, 223] on div "Compare Price Text Styles Custom Custom Setup Global Style Custom Setup Global …" at bounding box center [57, 201] width 114 height 261
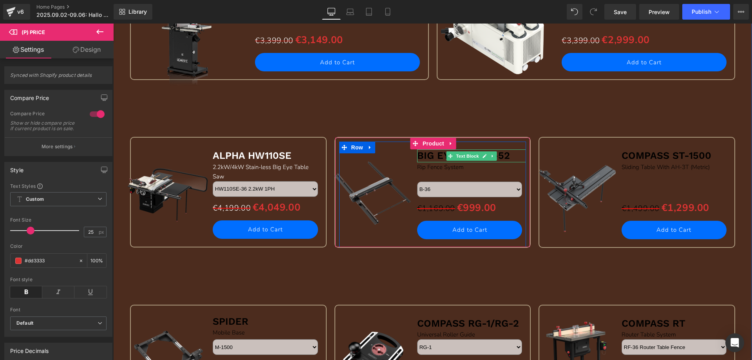
click at [421, 154] on b "BIG EYE B-36/B-52" at bounding box center [463, 155] width 93 height 11
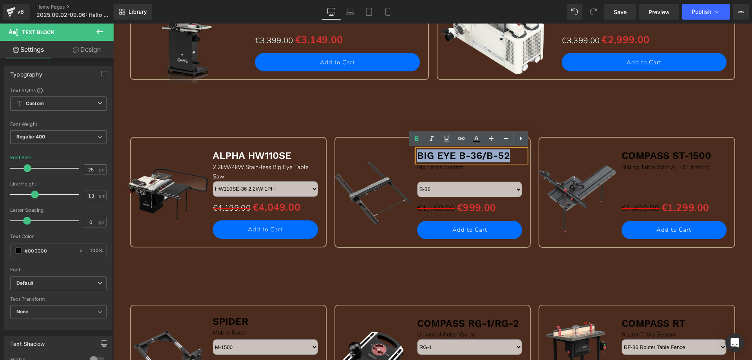
drag, startPoint x: 417, startPoint y: 153, endPoint x: 508, endPoint y: 153, distance: 90.9
click at [508, 153] on p "BIG EYE B-36/B-52" at bounding box center [471, 155] width 109 height 13
click at [477, 140] on icon at bounding box center [476, 138] width 9 height 9
type input "#000000"
type input "100"
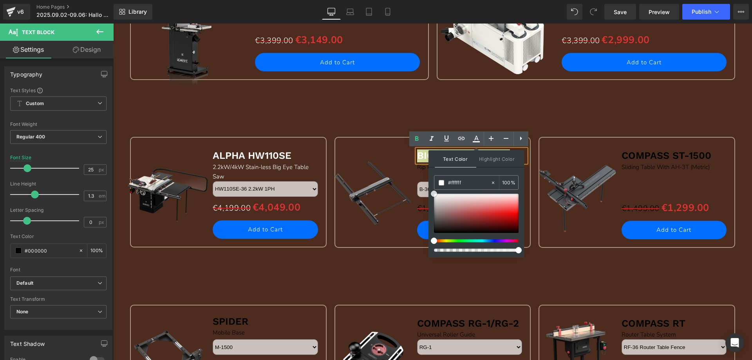
drag, startPoint x: 547, startPoint y: 256, endPoint x: 427, endPoint y: 185, distance: 139.7
drag, startPoint x: 373, startPoint y: 273, endPoint x: 410, endPoint y: 193, distance: 88.2
click at [373, 272] on div "Sale Off (P) Image SPIDER Text Block Mobile Base Text Block M-1500 M-1500Pro M-…" at bounding box center [433, 344] width 614 height 158
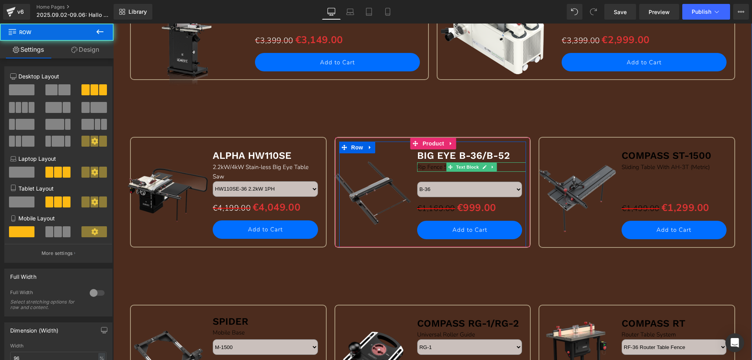
click at [424, 167] on div "Rip Fence System" at bounding box center [471, 166] width 109 height 9
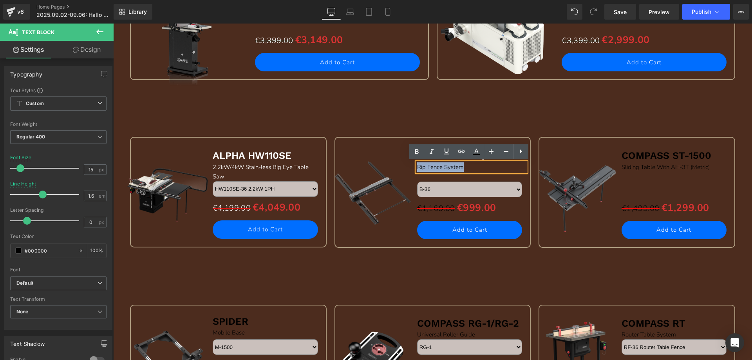
drag, startPoint x: 415, startPoint y: 166, endPoint x: 489, endPoint y: 164, distance: 73.7
click at [489, 164] on div "Rip Fence System" at bounding box center [471, 166] width 109 height 9
click at [475, 154] on icon at bounding box center [476, 154] width 7 height 1
type input "#000000"
type input "100"
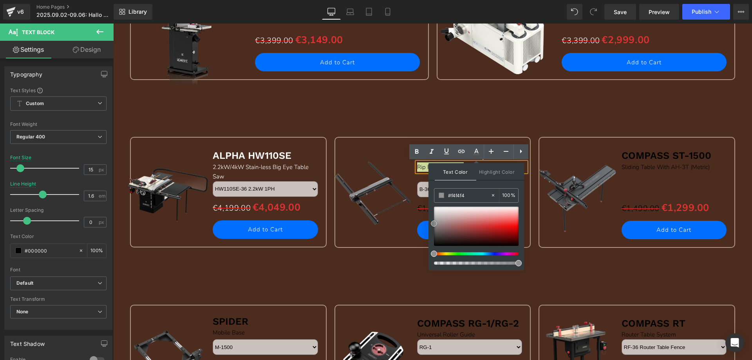
type input "#ffffff"
drag, startPoint x: 434, startPoint y: 244, endPoint x: 429, endPoint y: 195, distance: 49.2
click at [429, 195] on div "Text Color Highlight Color rgba(255, 255, 255, 1) #ffffff 100 % transparent tra…" at bounding box center [477, 216] width 96 height 107
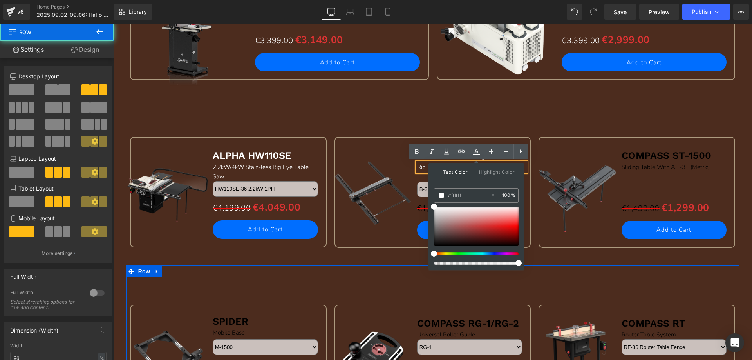
drag, startPoint x: 351, startPoint y: 270, endPoint x: 387, endPoint y: 245, distance: 44.1
click at [351, 270] on div "Sale Off (P) Image SPIDER Text Block Mobile Base Text Block M-1500 M-1500Pro M-…" at bounding box center [433, 344] width 614 height 158
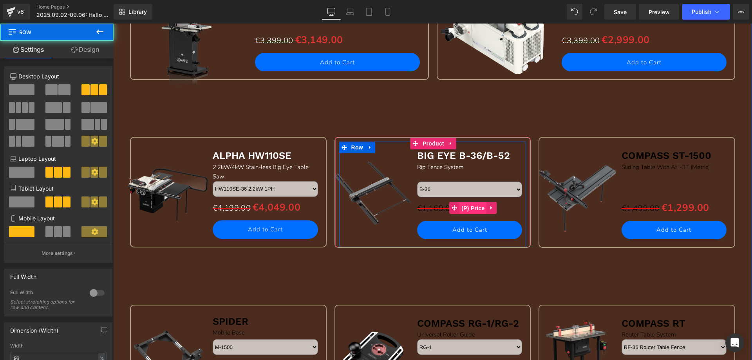
click at [462, 206] on span "(P) Price" at bounding box center [473, 208] width 27 height 12
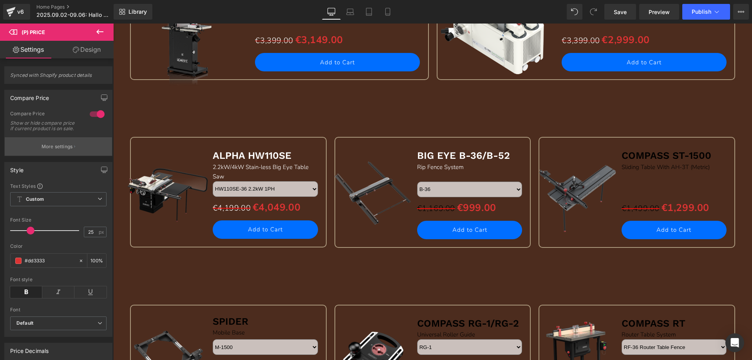
click at [56, 149] on p "More settings" at bounding box center [57, 146] width 31 height 7
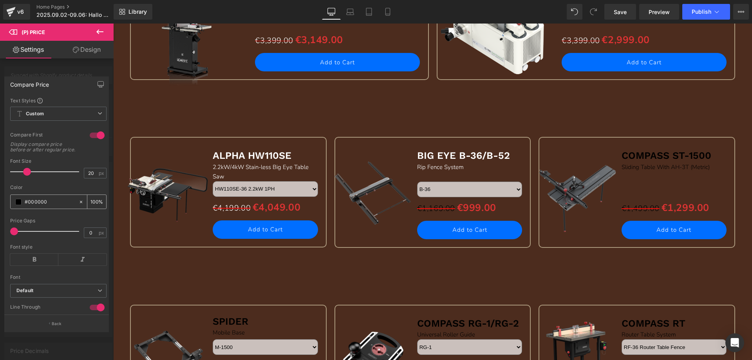
click at [19, 205] on span at bounding box center [18, 202] width 6 height 6
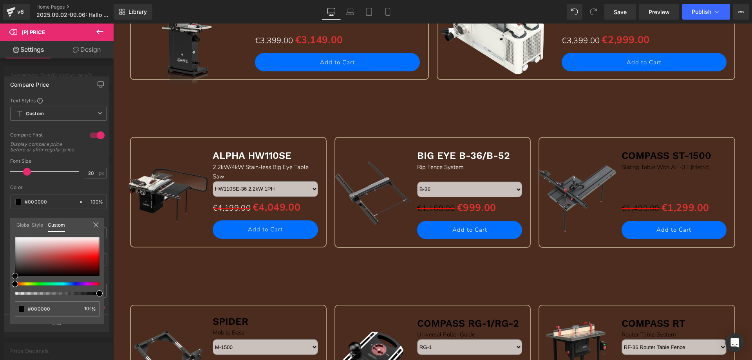
type input "#020202"
type input "#6b6060"
type input "#afa1a1"
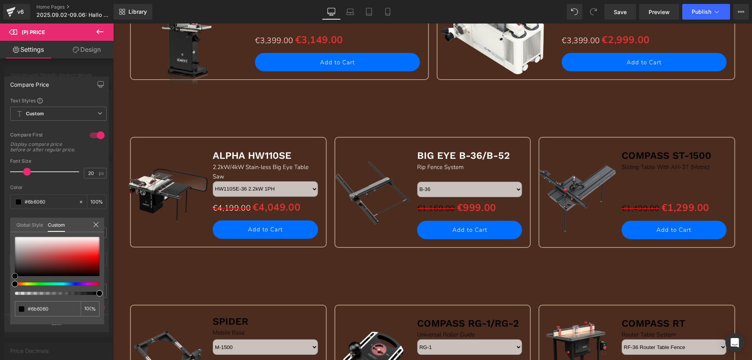
type input "#afa1a1"
type input "#d1cbcb"
type input "#dfdbdb"
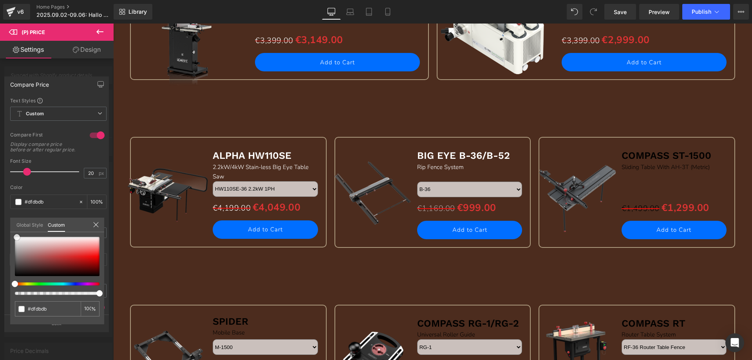
type input "#f2f1f1"
type input "#ffffff"
drag, startPoint x: 16, startPoint y: 274, endPoint x: 4, endPoint y: 225, distance: 50.3
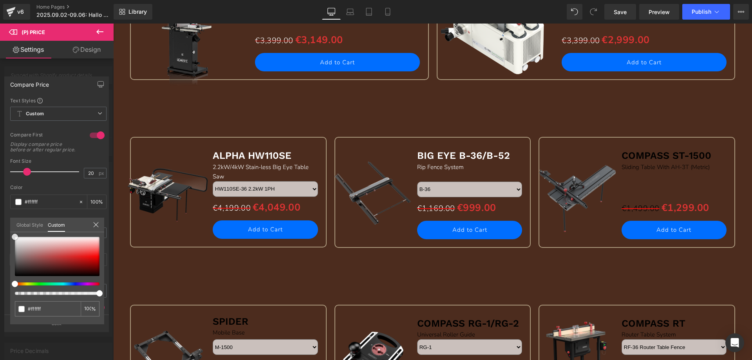
click at [4, 225] on div "Compare Price Text Styles Custom Custom Setup Global Style Custom Setup Global …" at bounding box center [57, 201] width 114 height 261
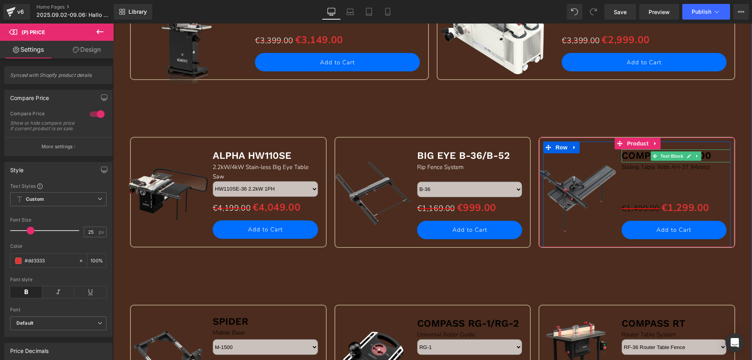
click at [631, 155] on b "COMPASS ST-1500" at bounding box center [667, 155] width 90 height 11
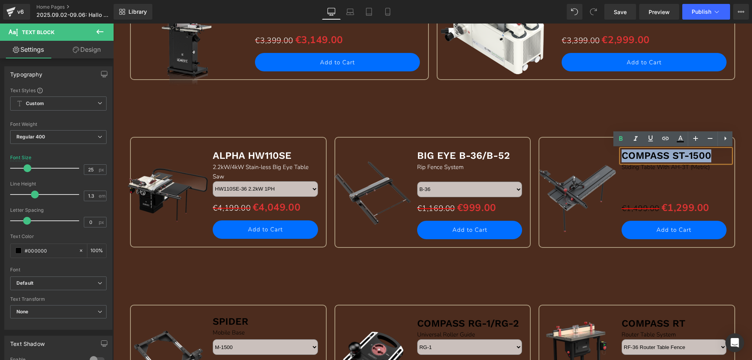
drag, startPoint x: 620, startPoint y: 153, endPoint x: 708, endPoint y: 153, distance: 88.2
click at [708, 153] on p "COMPASS ST-1500" at bounding box center [676, 155] width 109 height 13
click at [683, 143] on icon at bounding box center [680, 138] width 9 height 9
type input "#000000"
type input "100"
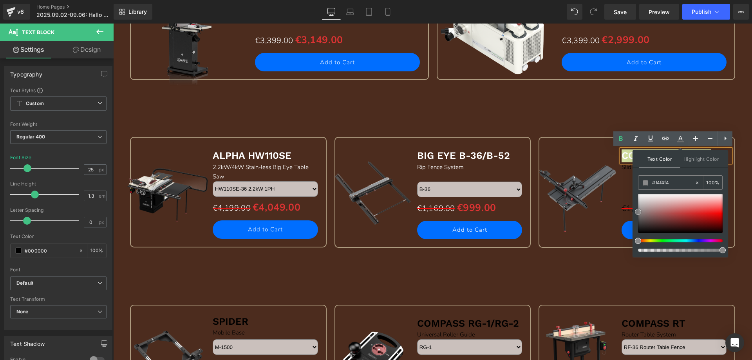
type input "#ffffff"
drag, startPoint x: 752, startPoint y: 256, endPoint x: 632, endPoint y: 185, distance: 139.2
click at [564, 264] on div "Sale Off (P) Image COMPASS ST-1500 Text Block Sliding Table With AH-3T (Metric)…" at bounding box center [637, 201] width 205 height 129
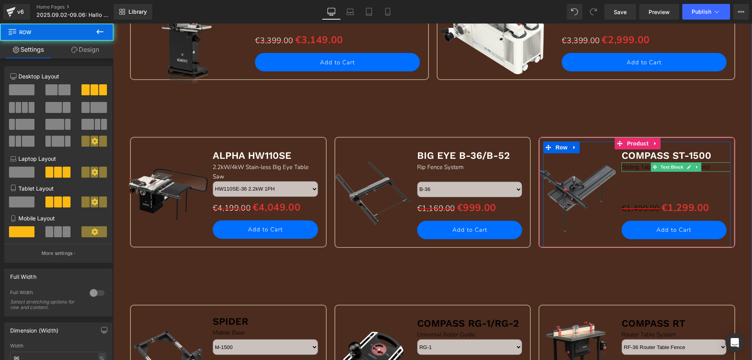
click at [624, 169] on p "Sliding Table With AH-3T (Metric)" at bounding box center [676, 166] width 109 height 9
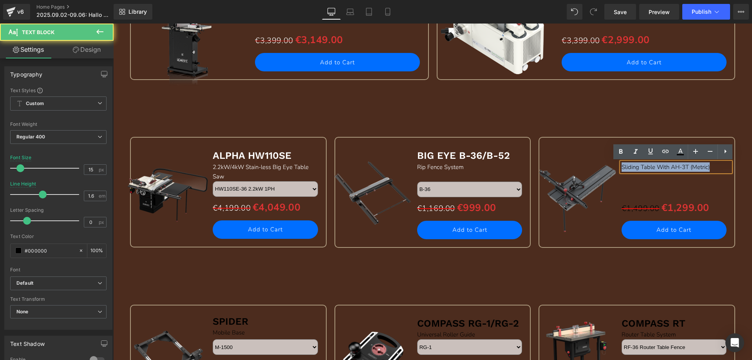
drag, startPoint x: 619, startPoint y: 166, endPoint x: 730, endPoint y: 165, distance: 111.3
click at [730, 165] on div "Sale Off (P) Image COMPASS ST-1500 Text Block Sliding Table With AH-3T (Metric)…" at bounding box center [637, 192] width 197 height 111
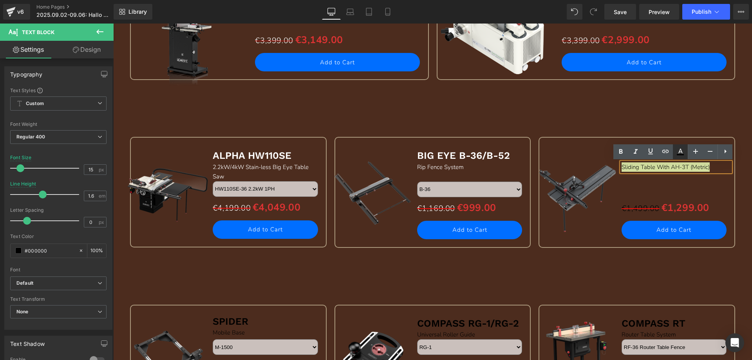
drag, startPoint x: 685, startPoint y: 153, endPoint x: 561, endPoint y: 148, distance: 124.0
click at [685, 153] on icon at bounding box center [680, 151] width 9 height 9
type input "#000000"
type input "100"
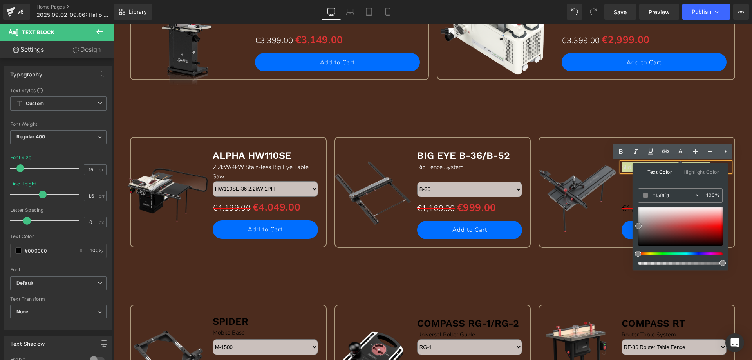
type input "#ffffff"
drag, startPoint x: 638, startPoint y: 244, endPoint x: 637, endPoint y: 199, distance: 45.5
click at [637, 199] on div "Text Color Highlight Color rgba(255, 255, 255, 1) #ffffff 100 % transparent tra…" at bounding box center [681, 216] width 96 height 107
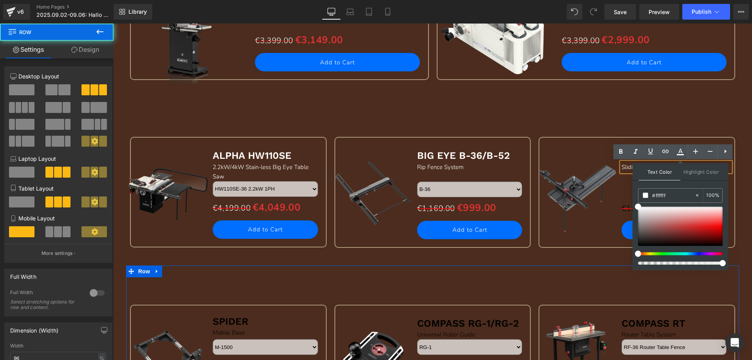
drag, startPoint x: 570, startPoint y: 275, endPoint x: 614, endPoint y: 231, distance: 61.8
click at [571, 275] on div "Sale Off (P) Image SPIDER Text Block Mobile Base Text Block M-1500 M-1500Pro M-…" at bounding box center [433, 344] width 614 height 158
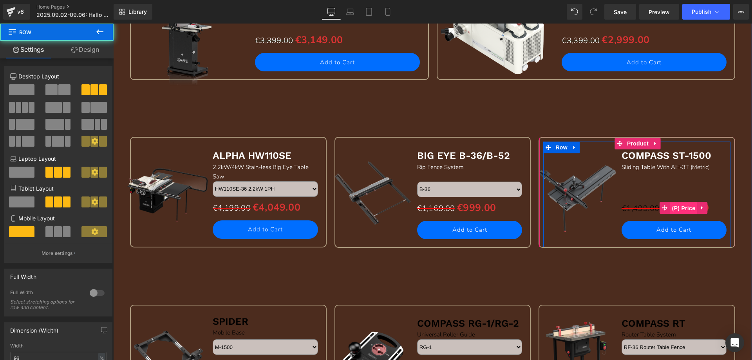
click at [672, 208] on span "(P) Price" at bounding box center [683, 208] width 27 height 12
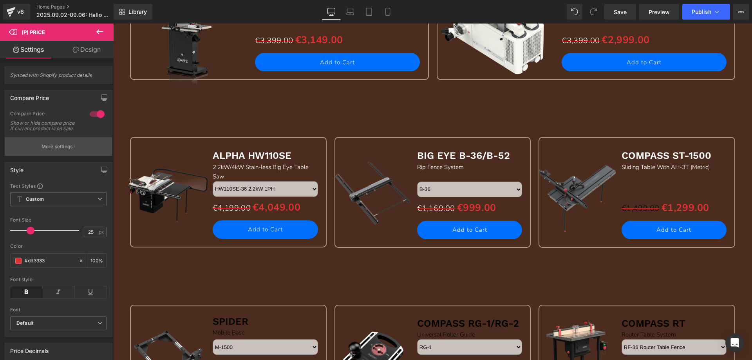
click at [67, 150] on p "More settings" at bounding box center [57, 146] width 31 height 7
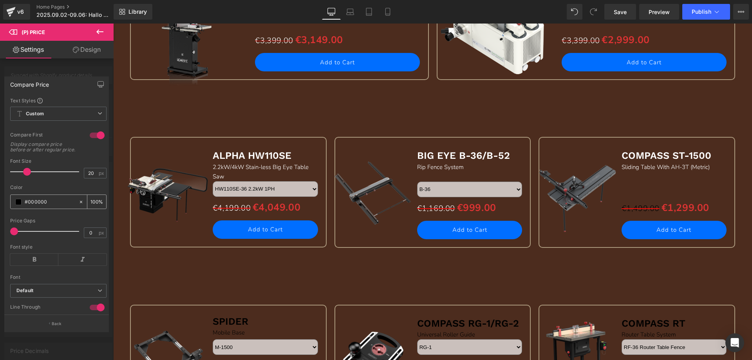
click at [19, 205] on span at bounding box center [18, 202] width 6 height 6
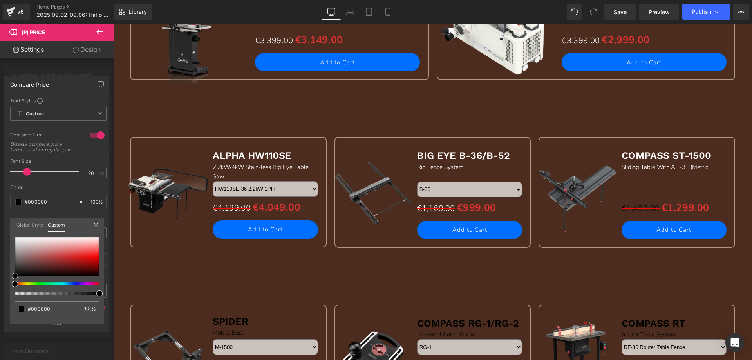
type input "#050505"
type input "#5b5757"
type input "#918c8c"
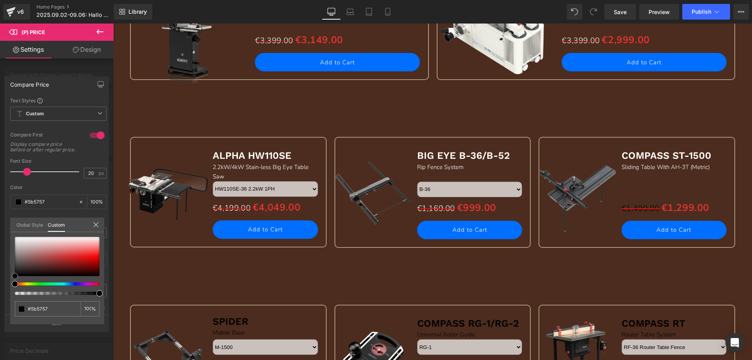
type input "#918c8c"
type input "#b6b3b3"
type input "#cfcdcd"
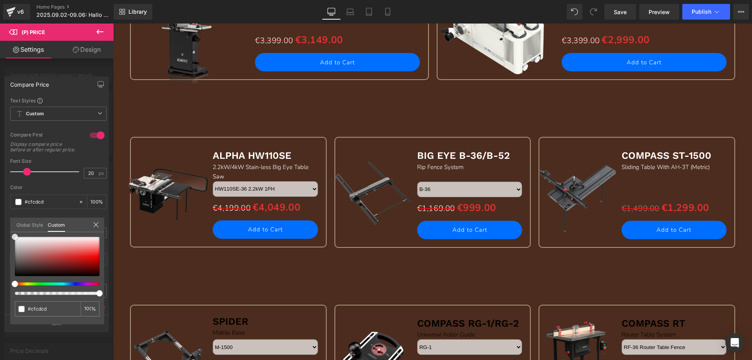
type input "#e5e5e5"
type input "#f9f9f9"
type input "#ffffff"
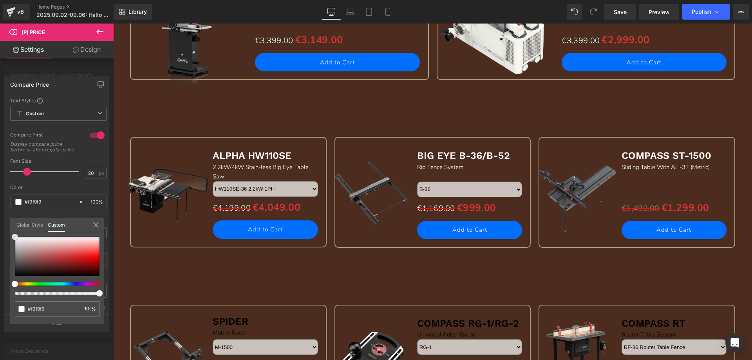
type input "#ffffff"
drag, startPoint x: 14, startPoint y: 274, endPoint x: 10, endPoint y: 227, distance: 46.5
click at [10, 227] on div "Compare Price Text Styles Custom Custom Setup Global Style Custom Setup Global …" at bounding box center [57, 201] width 114 height 261
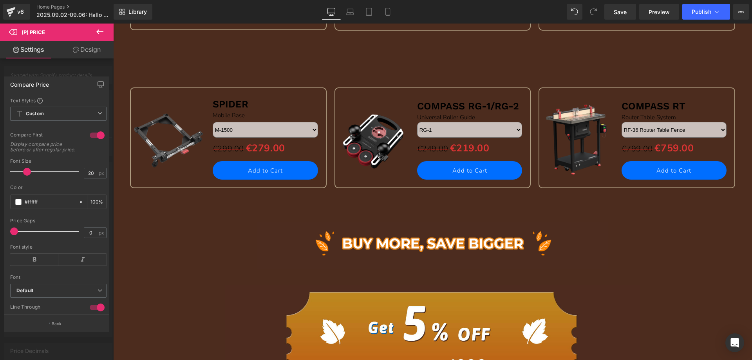
scroll to position [1058, 0]
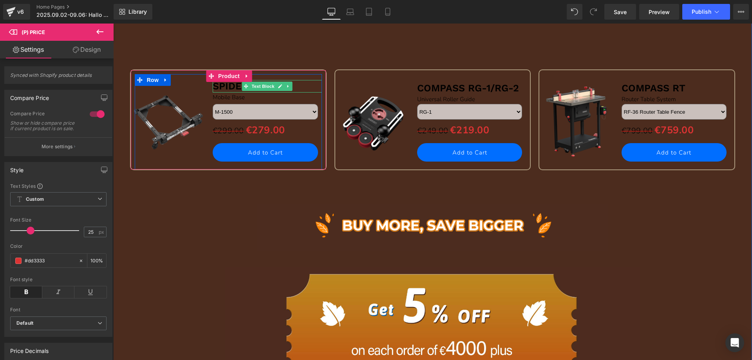
click at [218, 86] on b "SPIDER" at bounding box center [231, 85] width 36 height 11
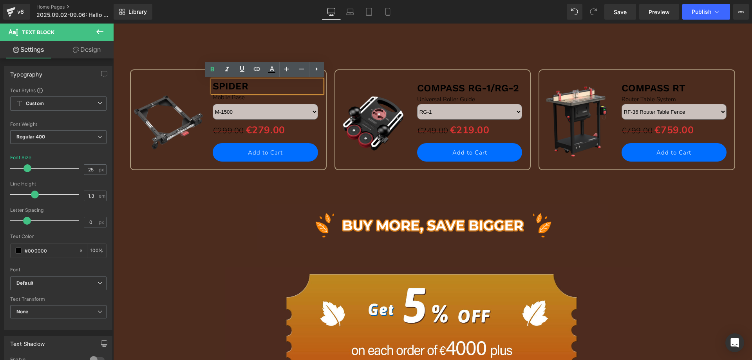
drag, startPoint x: 212, startPoint y: 85, endPoint x: 274, endPoint y: 85, distance: 61.9
click at [274, 85] on p "SPIDER" at bounding box center [267, 86] width 109 height 13
click at [272, 69] on icon at bounding box center [271, 69] width 9 height 9
type input "#000000"
type input "100"
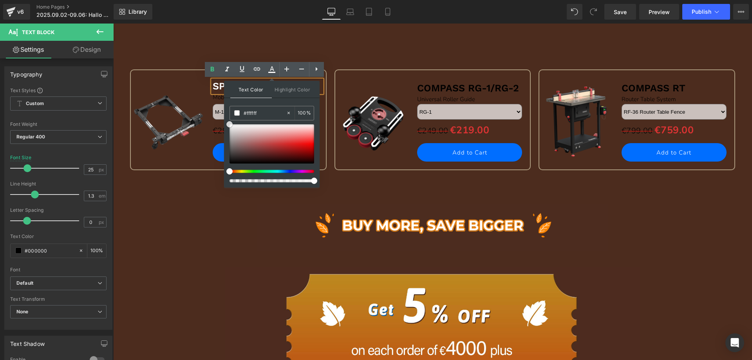
drag, startPoint x: 343, startPoint y: 185, endPoint x: 217, endPoint y: 116, distance: 143.5
drag, startPoint x: 185, startPoint y: 205, endPoint x: 216, endPoint y: 110, distance: 100.0
click at [185, 205] on div "Image" at bounding box center [432, 226] width 639 height 47
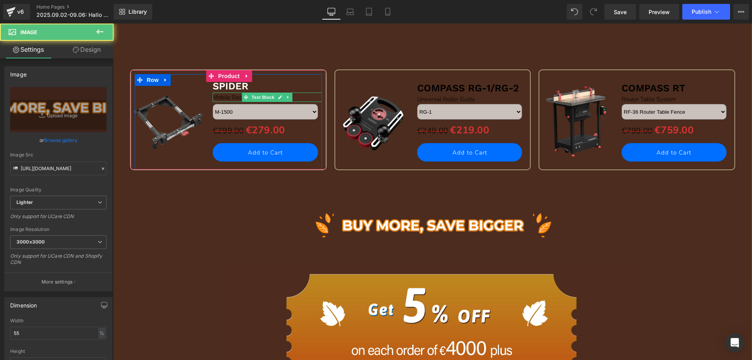
click at [219, 97] on div "Mobile Base" at bounding box center [267, 96] width 109 height 9
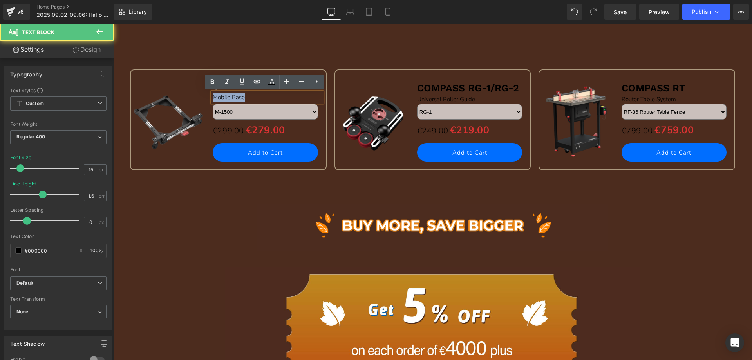
drag, startPoint x: 210, startPoint y: 96, endPoint x: 263, endPoint y: 96, distance: 52.5
click at [263, 96] on div "Mobile Base" at bounding box center [267, 96] width 109 height 9
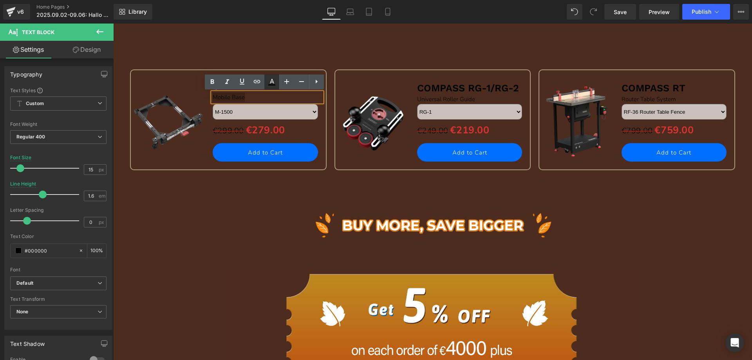
click at [270, 82] on icon at bounding box center [271, 81] width 9 height 9
type input "#000000"
type input "100"
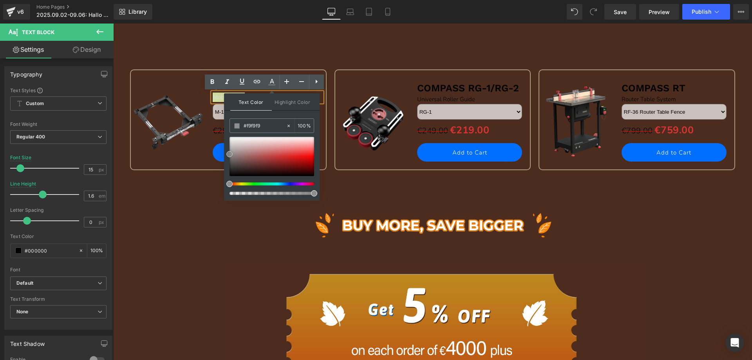
type input "#ffffff"
drag, startPoint x: 230, startPoint y: 166, endPoint x: 98, endPoint y: 132, distance: 135.9
click at [226, 128] on div "Text Color Highlight Color rgba(255, 255, 255, 1) #ffffff 100 % transparent tra…" at bounding box center [272, 146] width 96 height 107
drag, startPoint x: 186, startPoint y: 208, endPoint x: 231, endPoint y: 121, distance: 97.8
click at [188, 205] on div "Image" at bounding box center [432, 226] width 639 height 47
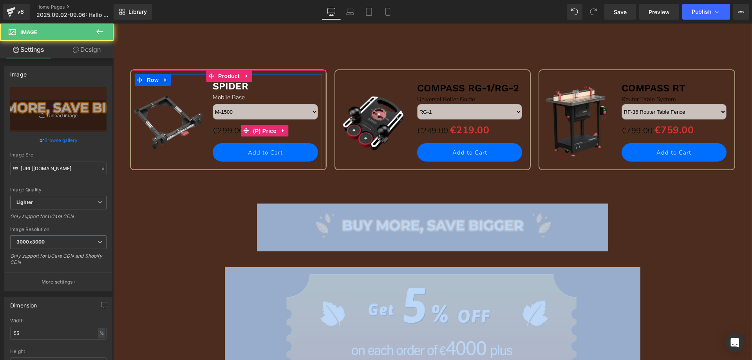
drag, startPoint x: 263, startPoint y: 130, endPoint x: 237, endPoint y: 132, distance: 26.3
click at [263, 130] on span "(P) Price" at bounding box center [264, 131] width 27 height 12
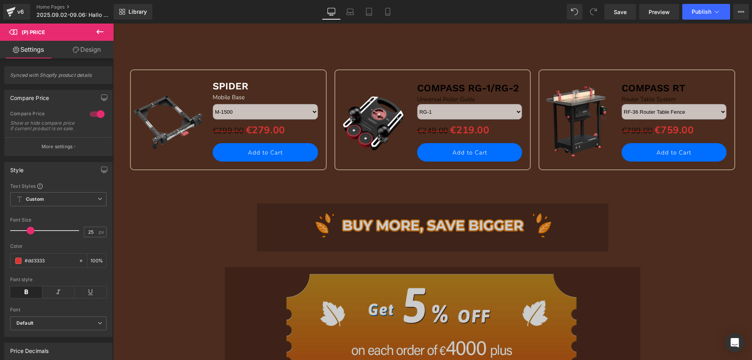
drag, startPoint x: 54, startPoint y: 153, endPoint x: 54, endPoint y: 179, distance: 25.5
click at [54, 150] on p "More settings" at bounding box center [57, 146] width 31 height 7
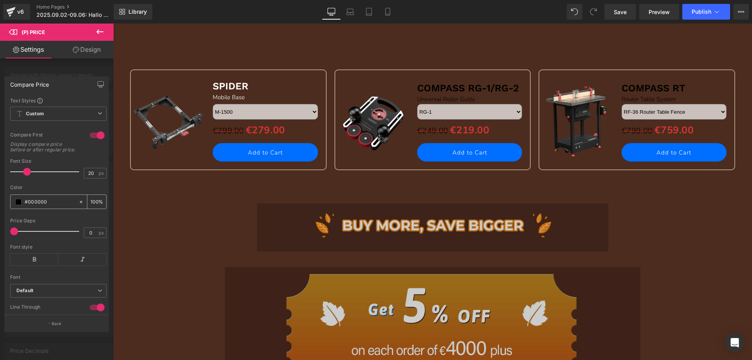
click at [18, 205] on span at bounding box center [18, 202] width 6 height 6
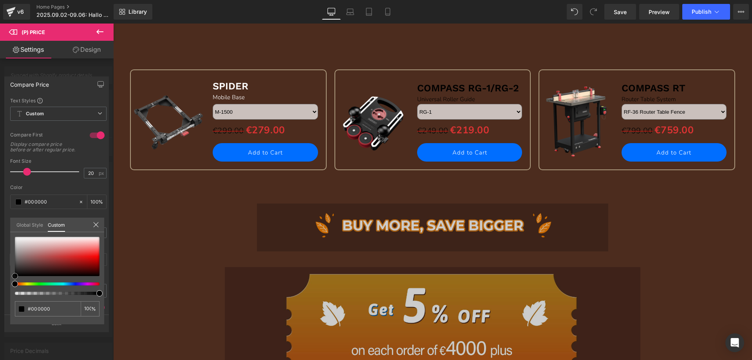
type input "#020202"
type input "#282828"
type input "#757575"
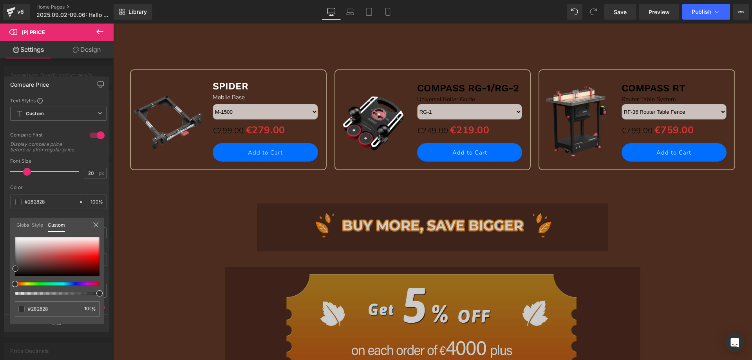
type input "#757575"
type input "#edecec"
type input "#ffffff"
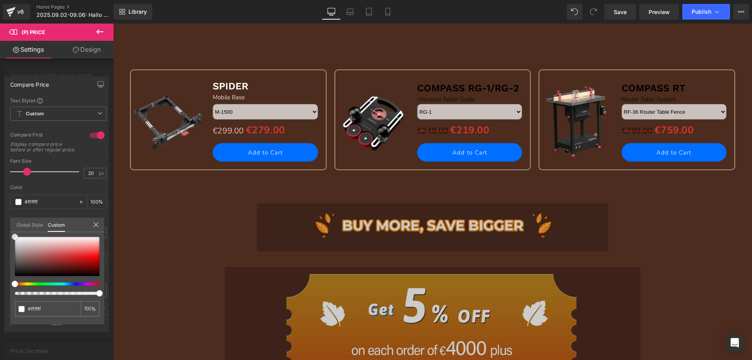
drag, startPoint x: 14, startPoint y: 274, endPoint x: 12, endPoint y: 219, distance: 54.1
click at [12, 219] on div "Global Style Custom Setup Global Style #ffffff 100 %" at bounding box center [57, 229] width 94 height 24
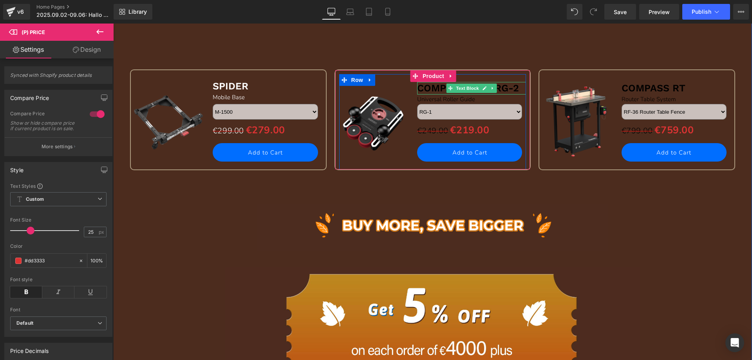
click at [427, 89] on b "COMPASS RG-1/RG-2" at bounding box center [468, 87] width 102 height 11
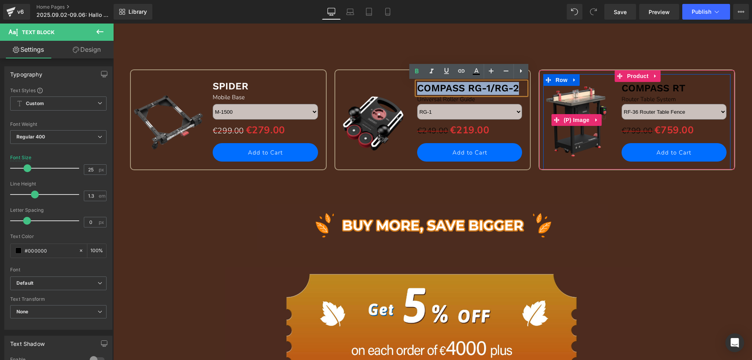
drag, startPoint x: 417, startPoint y: 87, endPoint x: 524, endPoint y: 85, distance: 107.4
click at [540, 87] on div "Sale Off (P) Image SPIDER Text Block Mobile Base Text Block M-1500 M-1500Pro M-…" at bounding box center [433, 109] width 614 height 158
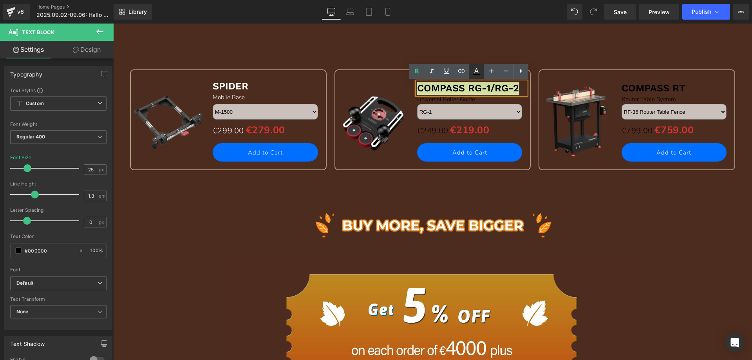
click at [477, 72] on icon at bounding box center [476, 71] width 9 height 9
type input "#000000"
type input "100"
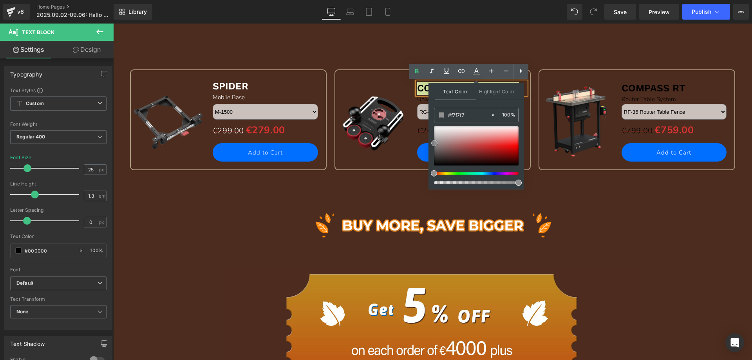
type input "#ffffff"
drag, startPoint x: 547, startPoint y: 188, endPoint x: 427, endPoint y: 112, distance: 142.2
drag, startPoint x: 326, startPoint y: 191, endPoint x: 423, endPoint y: 127, distance: 116.0
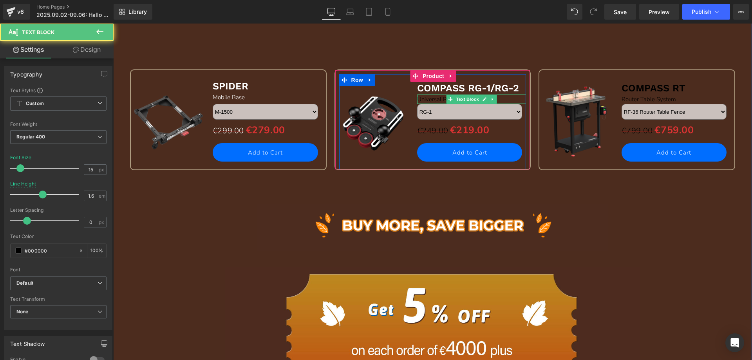
click at [426, 100] on div "Universal Roller Guide" at bounding box center [471, 98] width 109 height 9
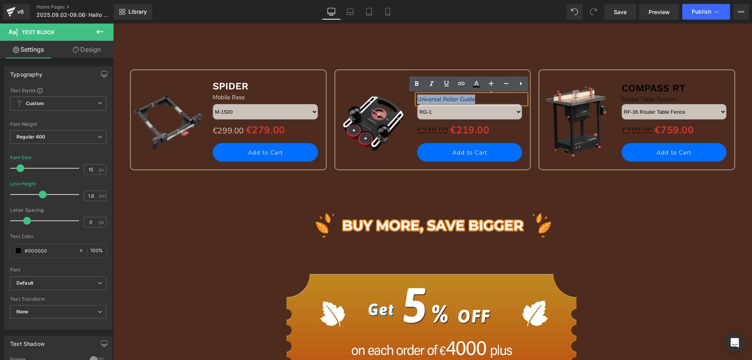
drag, startPoint x: 415, startPoint y: 98, endPoint x: 485, endPoint y: 99, distance: 70.5
click at [485, 99] on div "Universal Roller Guide" at bounding box center [471, 98] width 109 height 9
drag, startPoint x: 478, startPoint y: 85, endPoint x: 358, endPoint y: 78, distance: 119.7
click at [478, 85] on icon at bounding box center [477, 83] width 4 height 5
type input "#000000"
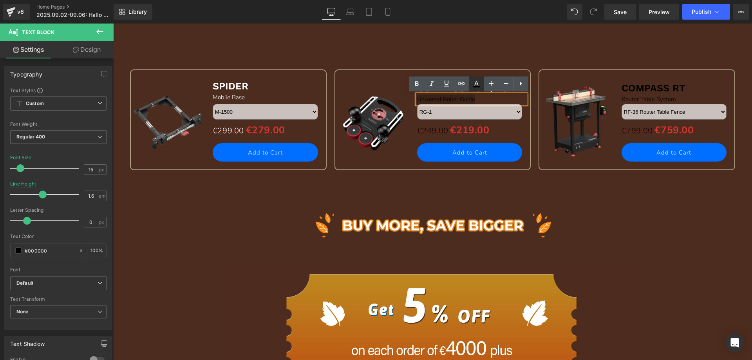
type input "100"
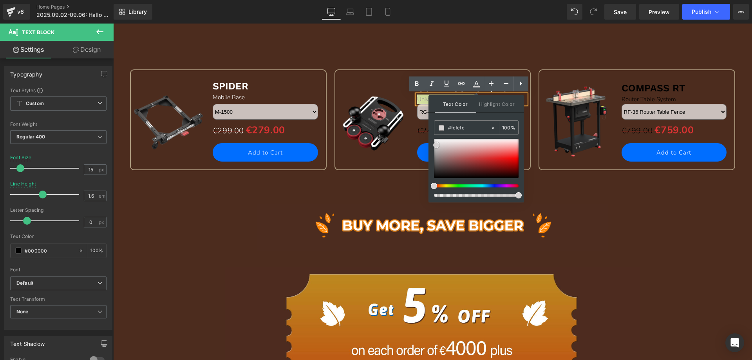
type input "#ffffff"
drag, startPoint x: 547, startPoint y: 200, endPoint x: 428, endPoint y: 136, distance: 135.4
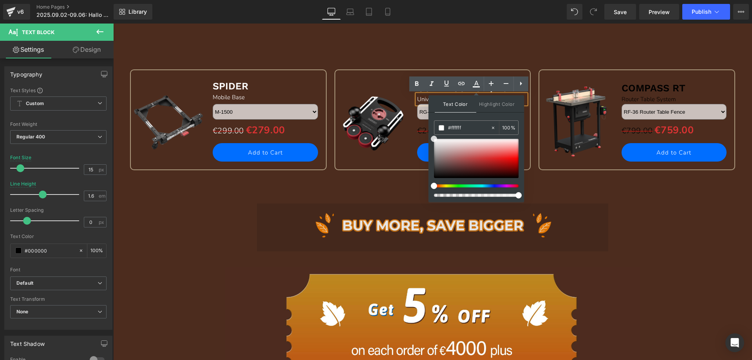
click at [285, 203] on div "Image" at bounding box center [432, 226] width 639 height 47
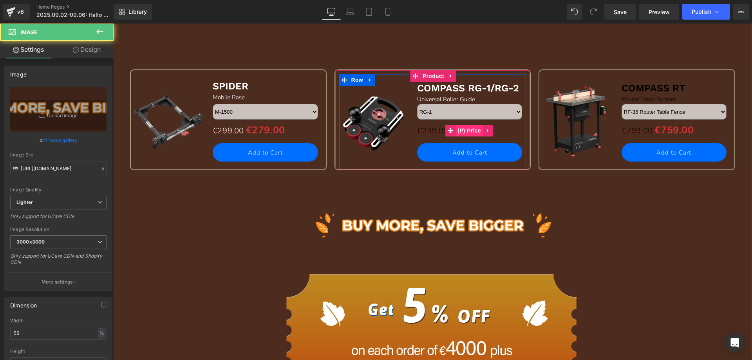
click at [465, 131] on span "(P) Price" at bounding box center [469, 131] width 27 height 12
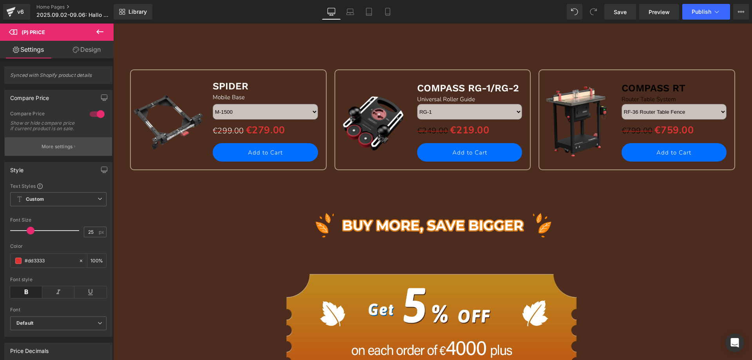
click at [47, 148] on button "More settings" at bounding box center [58, 146] width 107 height 18
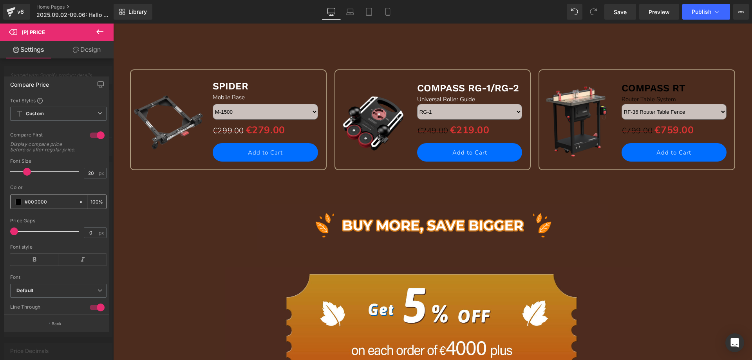
click at [18, 205] on span at bounding box center [18, 202] width 6 height 6
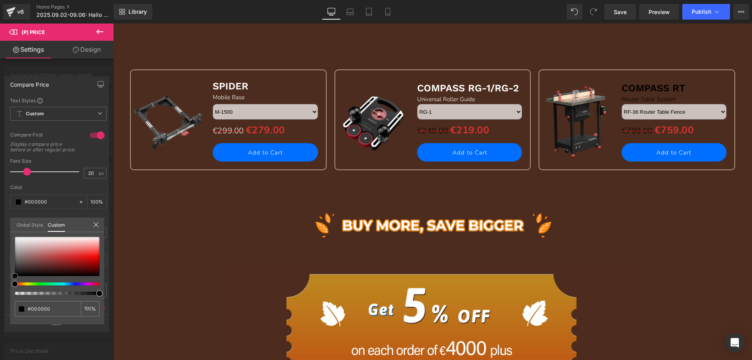
type input "#020202"
type input "#3c3838"
type input "#8b8282"
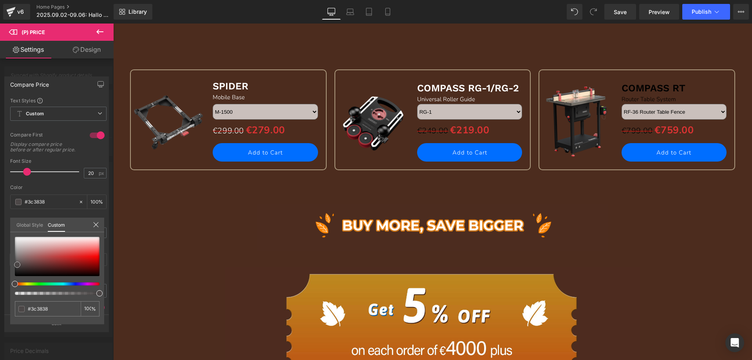
type input "#8b8282"
type input "#a8a3a3"
type input "#c2c1c1"
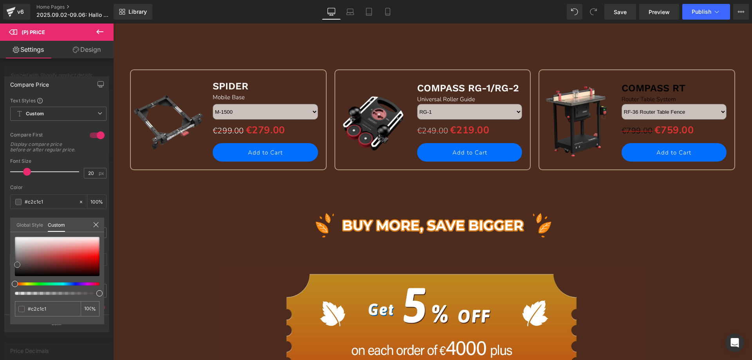
type input "#e5e5e5"
type input "#ffffff"
drag, startPoint x: 14, startPoint y: 274, endPoint x: 9, endPoint y: 225, distance: 48.9
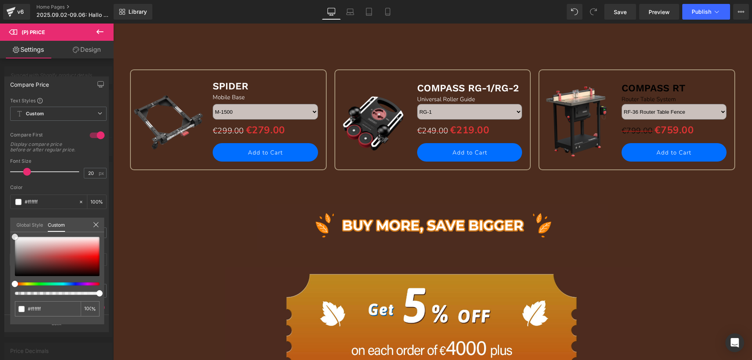
click at [9, 225] on div "Compare Price Text Styles Custom Custom Setup Global Style Custom Setup Global …" at bounding box center [57, 201] width 114 height 261
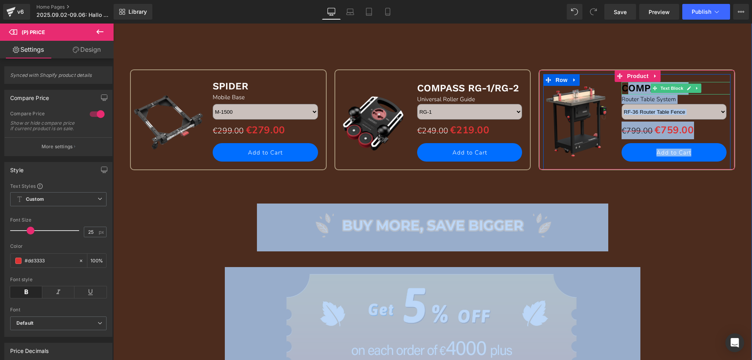
click at [623, 87] on b "COMPASS RT" at bounding box center [654, 87] width 64 height 11
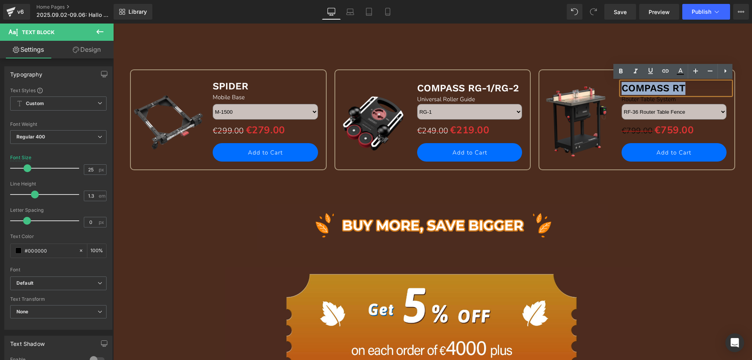
drag, startPoint x: 621, startPoint y: 86, endPoint x: 697, endPoint y: 86, distance: 75.6
click at [697, 86] on p "COMPASS RT" at bounding box center [676, 88] width 109 height 13
click at [684, 73] on icon at bounding box center [680, 71] width 9 height 9
type input "#000000"
type input "100"
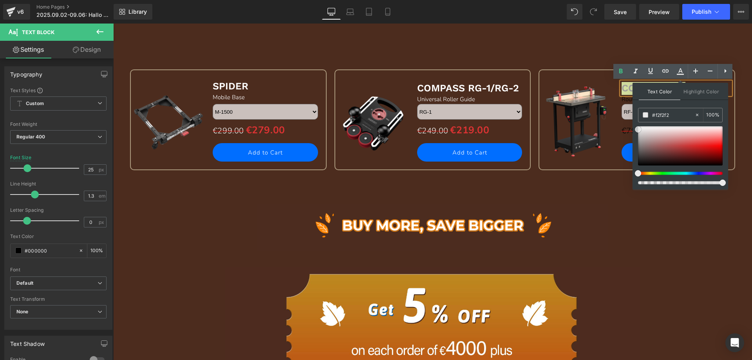
type input "#ffffff"
drag, startPoint x: 638, startPoint y: 162, endPoint x: 635, endPoint y: 116, distance: 46.3
click at [635, 116] on div "Text Color Highlight Color rgba(255, 255, 255, 1) #ffffff 100 % transparent tra…" at bounding box center [681, 136] width 96 height 107
drag, startPoint x: 582, startPoint y: 194, endPoint x: 582, endPoint y: 190, distance: 4.7
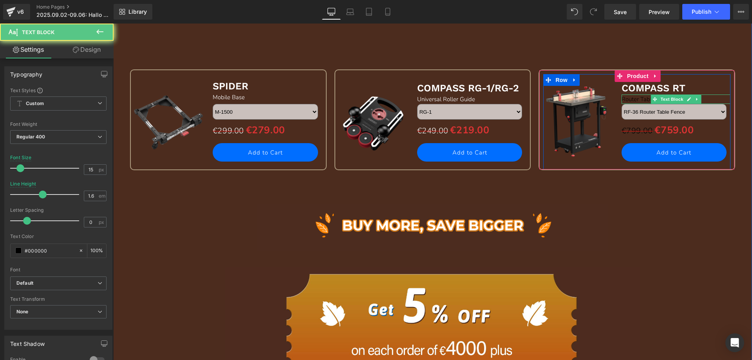
click at [626, 100] on div "Router Table System" at bounding box center [676, 98] width 109 height 9
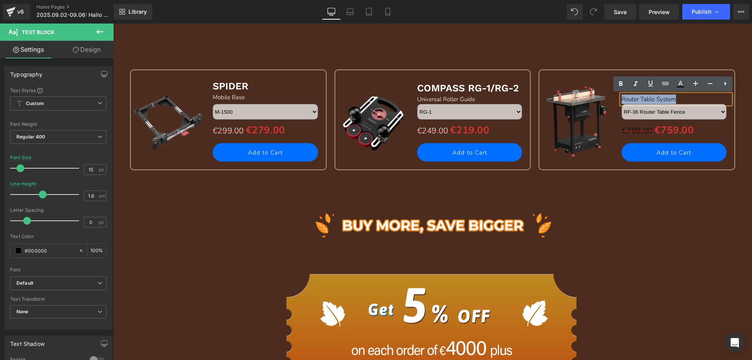
drag, startPoint x: 619, startPoint y: 99, endPoint x: 694, endPoint y: 94, distance: 75.4
click at [695, 94] on div "Router Table System" at bounding box center [676, 98] width 109 height 9
click at [683, 85] on icon at bounding box center [681, 83] width 4 height 5
type input "#000000"
type input "100"
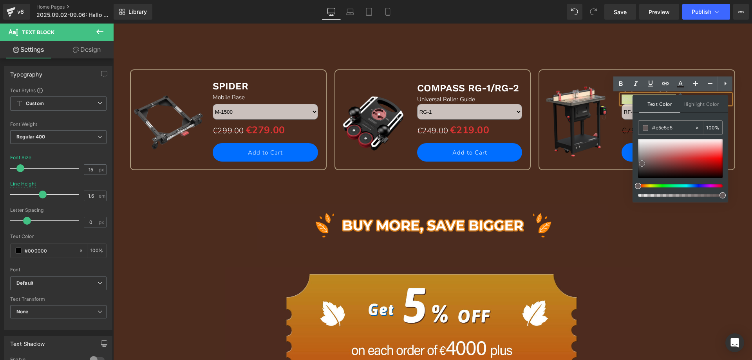
type input "#ffffff"
drag, startPoint x: 752, startPoint y: 200, endPoint x: 630, endPoint y: 135, distance: 138.7
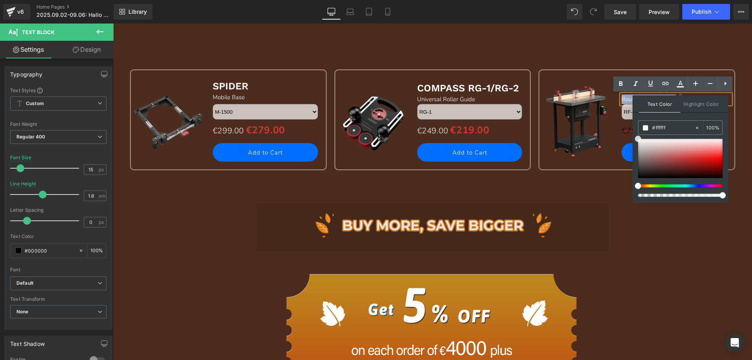
drag, startPoint x: 578, startPoint y: 214, endPoint x: 593, endPoint y: 197, distance: 22.5
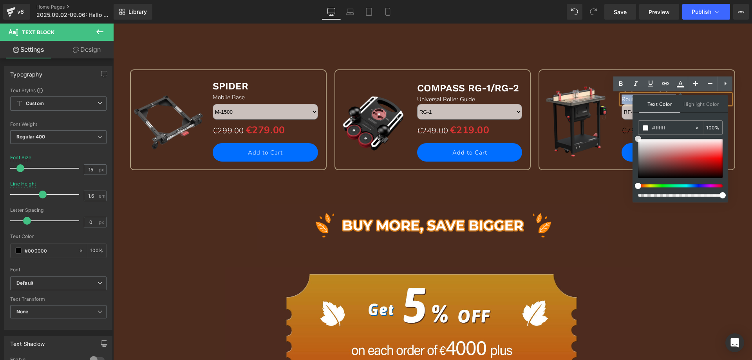
click at [578, 214] on img at bounding box center [433, 226] width 352 height 47
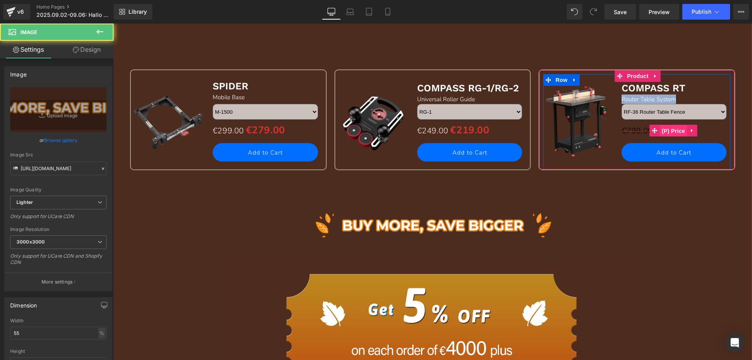
click at [664, 130] on span "(P) Price" at bounding box center [673, 131] width 27 height 12
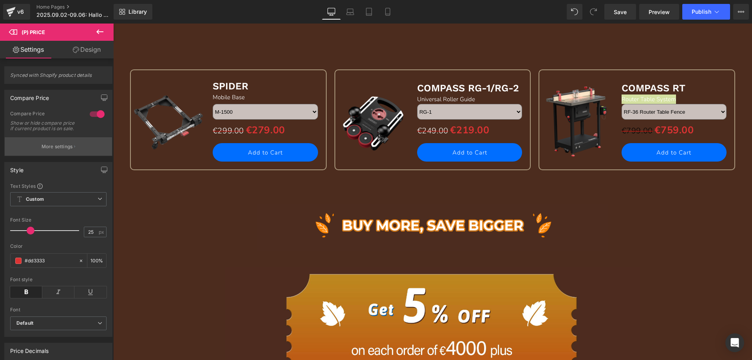
click at [38, 156] on button "More settings" at bounding box center [58, 146] width 107 height 18
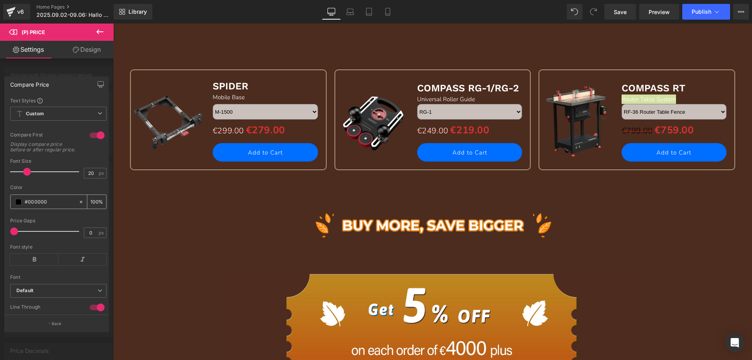
click at [17, 205] on span at bounding box center [18, 202] width 6 height 6
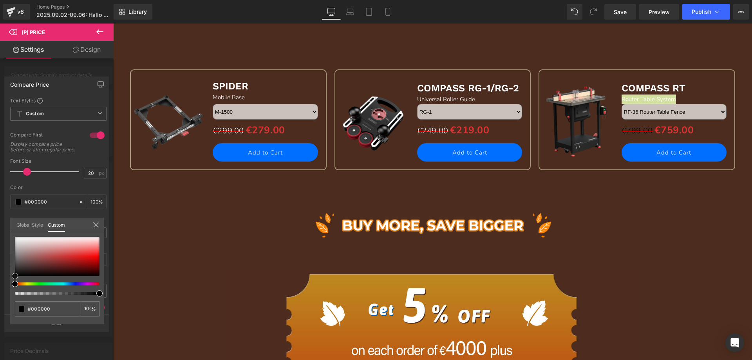
type input "#242323"
type input "#8e8989"
type input "#c1c1c1"
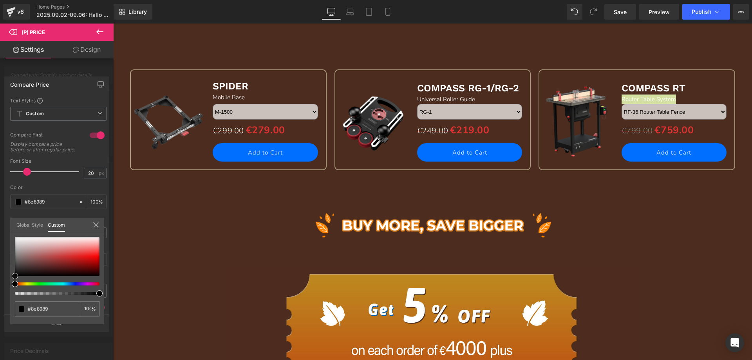
type input "#c1c1c1"
type input "#dddddd"
type input "#f2f2f2"
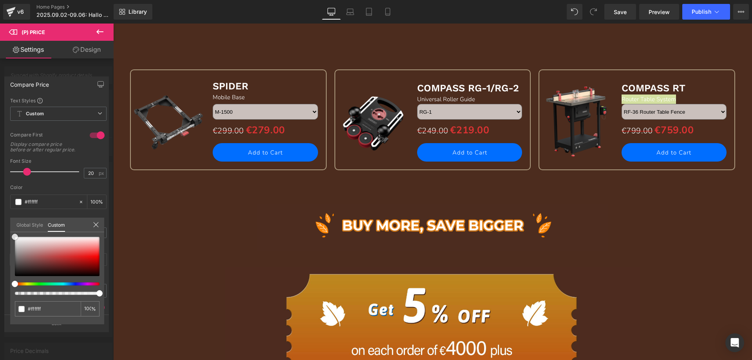
drag, startPoint x: 14, startPoint y: 275, endPoint x: 7, endPoint y: 225, distance: 49.9
click at [3, 227] on div "Compare Price Text Styles Custom Custom Setup Global Style Custom Setup Global …" at bounding box center [57, 201] width 114 height 261
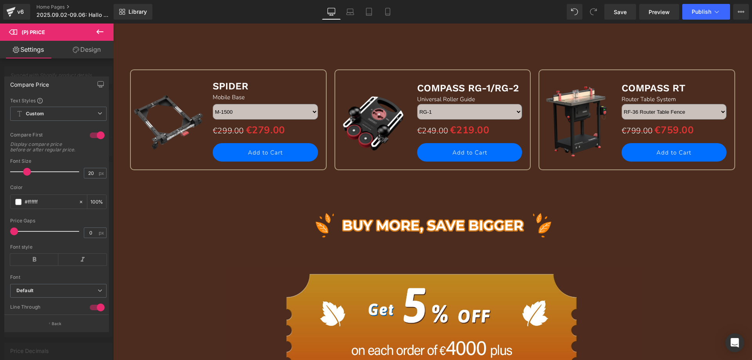
drag, startPoint x: 100, startPoint y: 34, endPoint x: 111, endPoint y: 34, distance: 10.2
click at [100, 33] on icon at bounding box center [99, 31] width 9 height 9
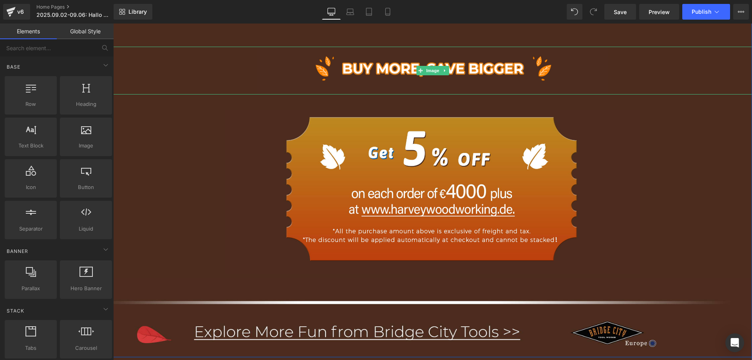
scroll to position [1332, 0]
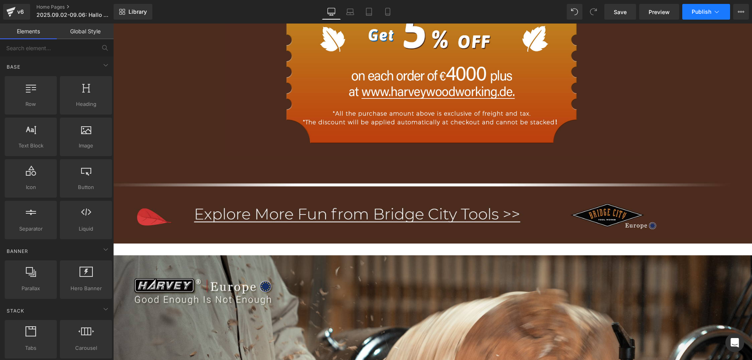
click at [699, 13] on span "Publish" at bounding box center [702, 12] width 20 height 6
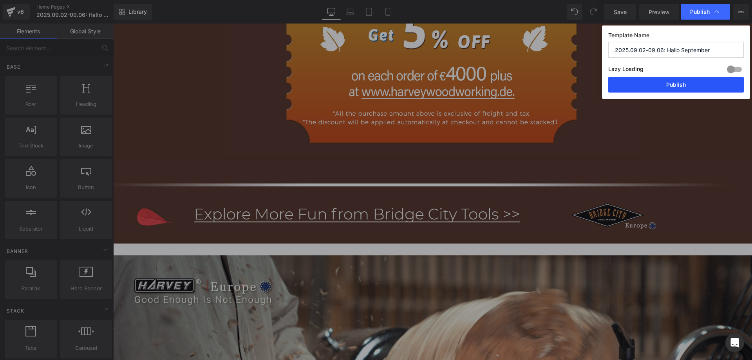
drag, startPoint x: 660, startPoint y: 84, endPoint x: 546, endPoint y: 61, distance: 115.7
click at [660, 84] on button "Publish" at bounding box center [677, 85] width 136 height 16
